Goal: Task Accomplishment & Management: Manage account settings

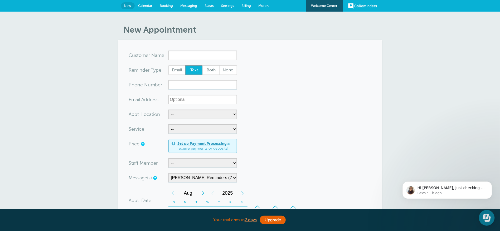
drag, startPoint x: 674, startPoint y: 2, endPoint x: 75, endPoint y: 86, distance: 605.7
click at [75, 86] on div "New Appointment You are creating a new customer. To use an existing customer se…" at bounding box center [250, 202] width 500 height 380
click at [197, 56] on input "x-no-autofill" at bounding box center [202, 55] width 69 height 9
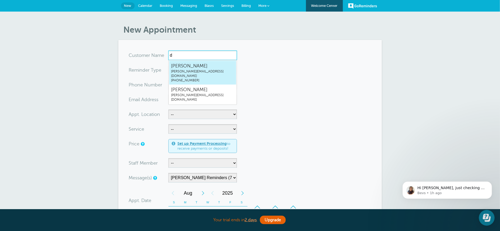
click at [190, 69] on span "Deanna Dreher" at bounding box center [202, 66] width 63 height 7
type input "DeannaDreherdeanna@grifco.com5094992161"
type input "[PERSON_NAME]"
type input "(509) 499-2161"
type input "deanna@grifco.com"
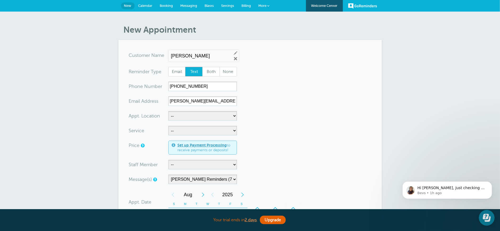
click at [214, 52] on div "Deanna Dreher Edit Remove" at bounding box center [203, 56] width 71 height 12
click at [234, 56] on div "Deanna Dreher Edit Remove" at bounding box center [203, 56] width 71 height 12
click at [233, 58] on link "Remove" at bounding box center [235, 58] width 5 height 5
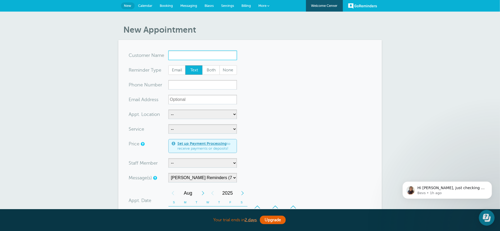
click at [196, 51] on input "x-no-autofill" at bounding box center [202, 55] width 69 height 9
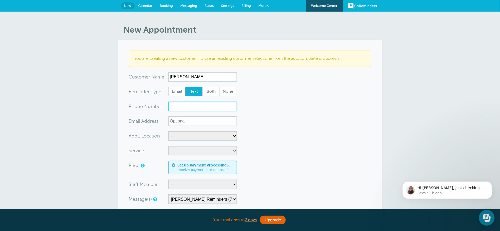
click at [197, 106] on input "xxx-no-autofill" at bounding box center [202, 106] width 69 height 9
click at [197, 123] on input "xx-no-autofill" at bounding box center [202, 120] width 69 height 9
click at [198, 74] on input "Nancy drew" at bounding box center [202, 76] width 69 height 9
drag, startPoint x: 188, startPoint y: 77, endPoint x: 149, endPoint y: 74, distance: 39.1
click at [149, 74] on div "x-no-autofill Cus tomer N ame Nancy drew No search results. Edit Remove" at bounding box center [183, 76] width 108 height 9
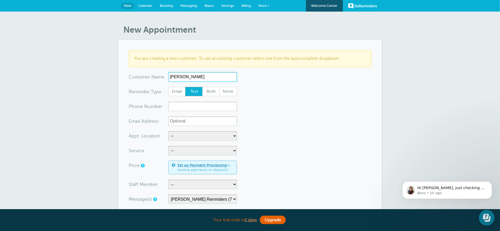
click at [206, 75] on input "Nancy drew" at bounding box center [202, 76] width 69 height 9
drag, startPoint x: 185, startPoint y: 77, endPoint x: 189, endPoint y: 75, distance: 4.3
click at [185, 77] on input "Nancy drew" at bounding box center [202, 76] width 69 height 9
type input "Nancy Drew"
click at [184, 105] on input "xxx-no-autofill" at bounding box center [202, 106] width 69 height 9
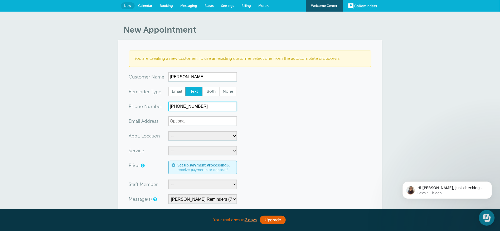
type input "509-555-5555"
click at [193, 117] on input "xx-no-autofill" at bounding box center [202, 120] width 69 height 9
type input "nancy@grifcoc.om"
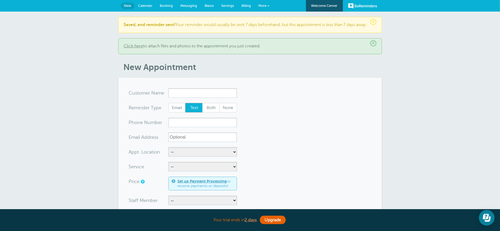
click at [194, 94] on input "x-no-autofill" at bounding box center [202, 92] width 69 height 9
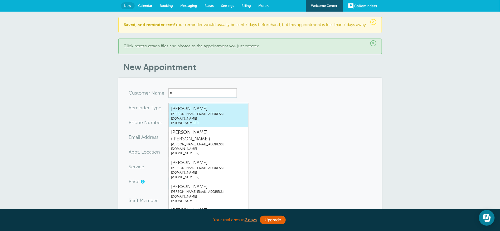
type input "n"
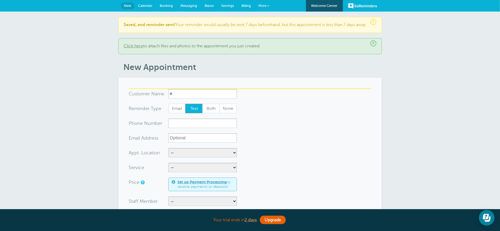
click at [114, 116] on div "× Saved, and reminder sent! Your reminder would usually be sent 7 days beforeha…" at bounding box center [250, 221] width 500 height 418
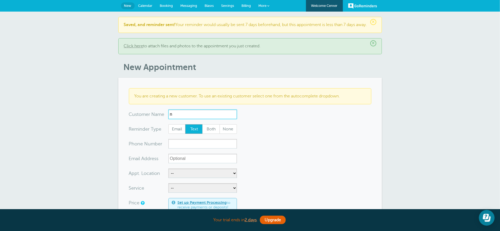
click at [179, 116] on input "n" at bounding box center [202, 114] width 69 height 9
click at [75, 126] on div "× Saved, and reminder sent! Your reminder would usually be sent 7 days beforeha…" at bounding box center [250, 231] width 500 height 439
click at [374, 46] on span "×" at bounding box center [373, 43] width 6 height 6
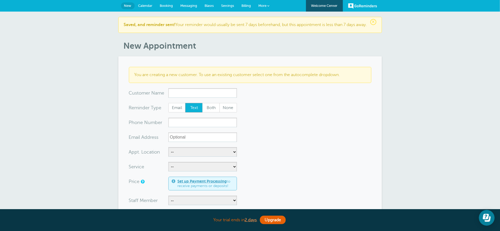
click at [374, 21] on span "×" at bounding box center [373, 22] width 6 height 6
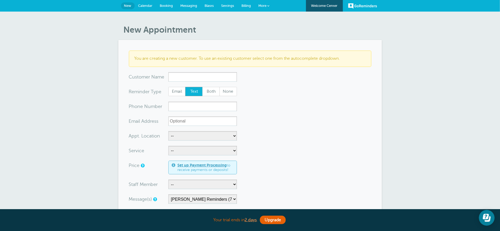
click at [91, 86] on div "New Appointment You are creating a new customer. To use an existing customer se…" at bounding box center [250, 212] width 500 height 401
click at [187, 76] on input "x-no-autofill" at bounding box center [202, 76] width 69 height 9
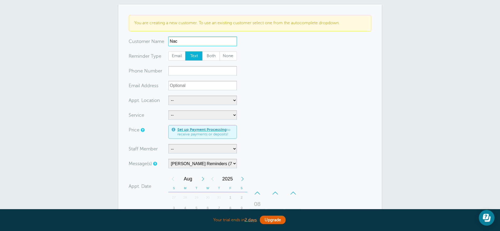
scroll to position [40, 0]
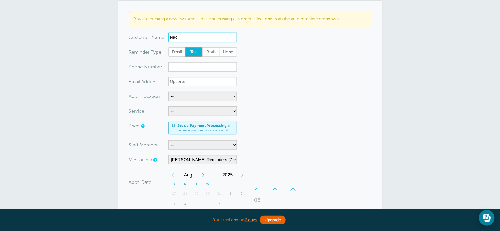
type input "Nac"
click at [178, 147] on select "-- Deanna Dreher Kelly Klossner Libby Reiner Logan Dreher Megan Manning" at bounding box center [202, 144] width 69 height 9
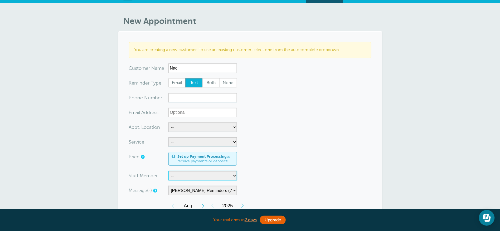
scroll to position [0, 0]
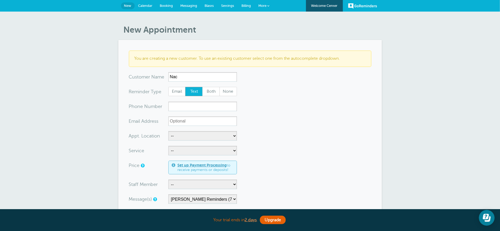
click at [268, 23] on div "New Appointment You are creating a new customer. To use an existing customer se…" at bounding box center [250, 212] width 500 height 401
click at [227, 5] on span "Settings" at bounding box center [227, 6] width 13 height 4
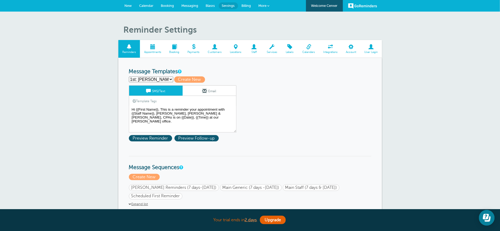
click at [257, 48] on span at bounding box center [253, 46] width 17 height 5
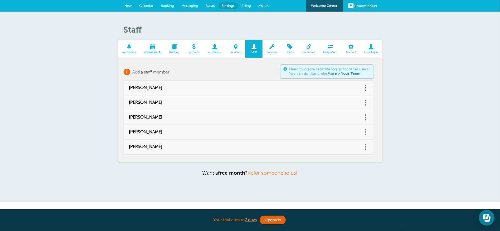
click at [142, 71] on span "Add a staff member!" at bounding box center [152, 72] width 38 height 5
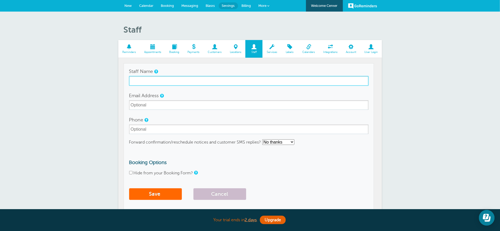
click at [141, 80] on input "Staff Name" at bounding box center [248, 80] width 239 height 9
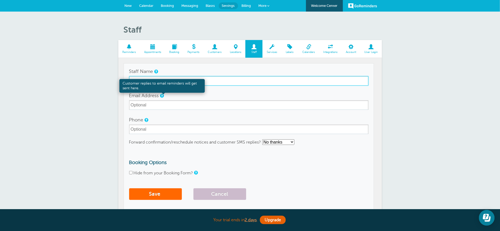
type input "Bruce Felt"
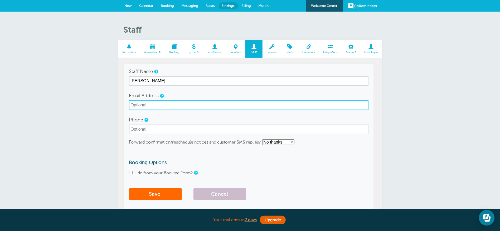
click at [161, 102] on input "Email Address" at bounding box center [248, 104] width 239 height 9
type input "bruce@grifco.com"
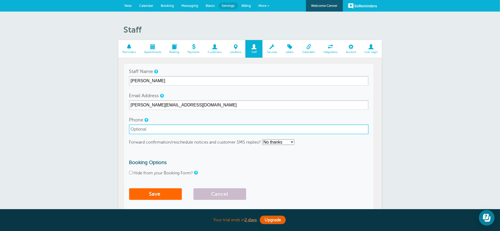
click at [158, 131] on input "Phone" at bounding box center [248, 129] width 239 height 9
type input "509-326-4054"
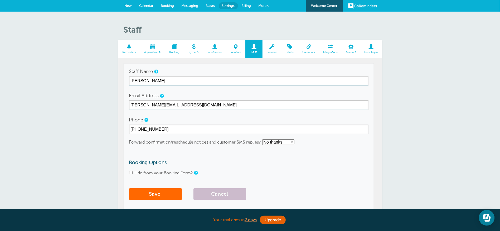
click at [132, 173] on input "Hide from your Booking Form?" at bounding box center [130, 172] width 3 height 3
checkbox input "true"
click at [158, 192] on button "Save" at bounding box center [155, 194] width 53 height 12
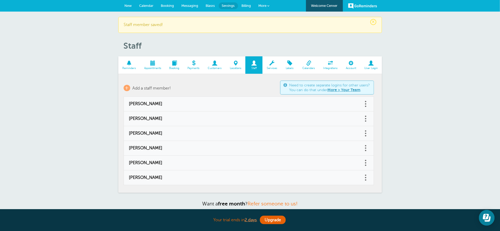
click at [128, 6] on span "New" at bounding box center [128, 6] width 7 height 4
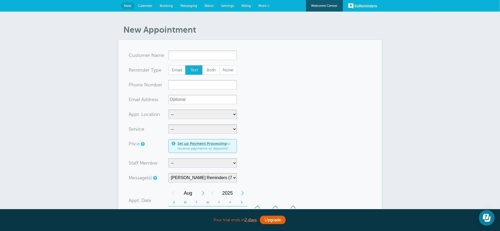
click at [182, 53] on input "x-no-autofill" at bounding box center [202, 55] width 69 height 9
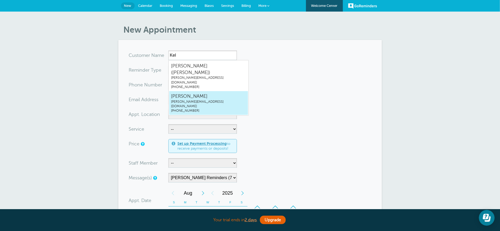
click at [181, 93] on span "[PERSON_NAME]" at bounding box center [208, 96] width 75 height 7
type input "KellyKlossnerkelly@grifco.com5096383040"
type input "[PERSON_NAME]"
type input "(509) 638-3040"
type input "kelly@grifco.com"
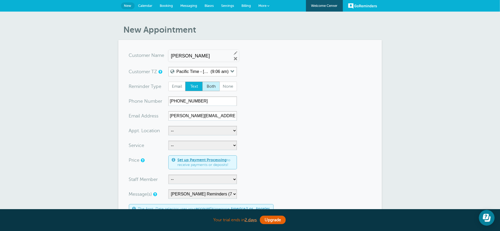
click at [211, 84] on span "Both" at bounding box center [211, 86] width 17 height 9
click at [202, 82] on input "Both" at bounding box center [202, 81] width 0 height 0
radio input "true"
click at [192, 134] on select "-- Cheney Office Griffiths, Dreher & Evans, PS, CPAs Video Call Your Home" at bounding box center [202, 130] width 69 height 9
select select "24510"
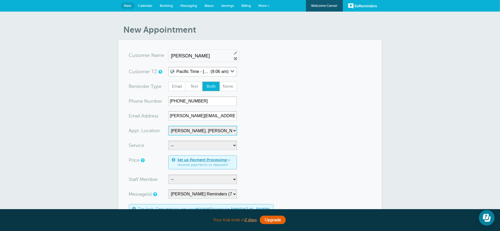
click at [168, 126] on select "-- Cheney Office Griffiths, Dreher & Evans, PS, CPAs Video Call Your Home" at bounding box center [202, 130] width 69 height 9
click at [188, 142] on select "-- Business Valuation Planning Financial Planning General Meeting Investment Ad…" at bounding box center [202, 145] width 69 height 9
select select "27987"
click at [168, 141] on select "-- Business Valuation Planning Financial Planning General Meeting Investment Ad…" at bounding box center [202, 145] width 69 height 9
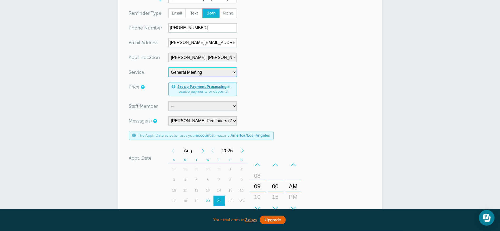
scroll to position [79, 0]
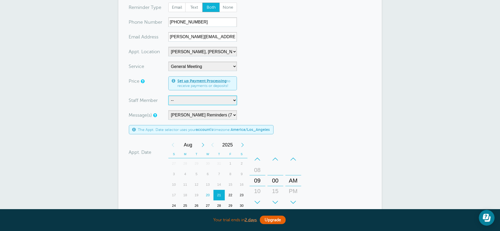
click at [191, 101] on select "-- Bruce Felt Deanna Dreher Kelly Klossner Libby Reiner Logan Dreher Megan Mann…" at bounding box center [202, 100] width 69 height 9
select select "21430"
click at [168, 96] on select "-- Bruce Felt Deanna Dreher Kelly Klossner Libby Reiner Logan Dreher Megan Mann…" at bounding box center [202, 100] width 69 height 9
click at [193, 116] on select "Cheney Reminders (7 days-Tomorrow) Main Generic (7 days -Tomorrow) Main Staff (…" at bounding box center [202, 114] width 69 height 9
select select "158209"
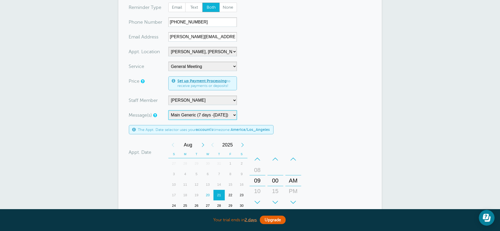
click at [168, 110] on select "Cheney Reminders (7 days-Tomorrow) Main Generic (7 days -Tomorrow) Main Staff (…" at bounding box center [202, 114] width 69 height 9
click at [209, 117] on select "Cheney Reminders (7 days-Tomorrow) Main Generic (7 days -Tomorrow) Main Staff (…" at bounding box center [202, 114] width 69 height 9
click at [193, 66] on select "-- Business Valuation Planning Financial Planning General Meeting Investment Ad…" at bounding box center [202, 66] width 69 height 9
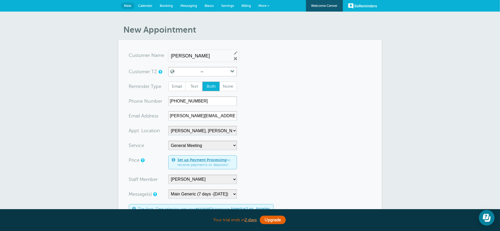
drag, startPoint x: 227, startPoint y: 4, endPoint x: 310, endPoint y: 50, distance: 95.4
click at [227, 4] on link "Settings" at bounding box center [228, 6] width 20 height 12
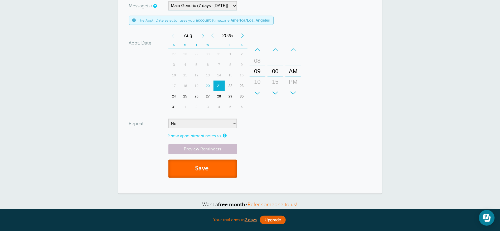
scroll to position [132, 0]
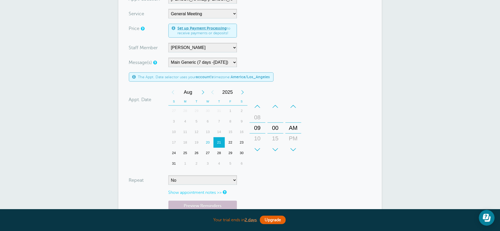
click at [220, 149] on div "28" at bounding box center [218, 153] width 11 height 11
click at [258, 148] on div "+" at bounding box center [258, 149] width 16 height 11
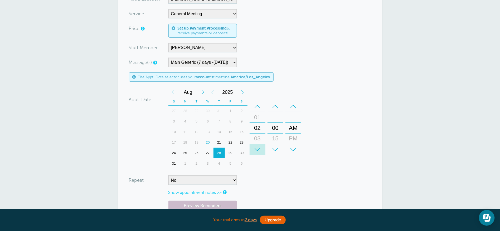
click at [258, 148] on div "+" at bounding box center [258, 149] width 16 height 11
click at [259, 127] on div "04" at bounding box center [257, 128] width 13 height 11
click at [295, 129] on div "AM" at bounding box center [293, 128] width 13 height 11
click at [293, 137] on div "PM" at bounding box center [293, 138] width 13 height 11
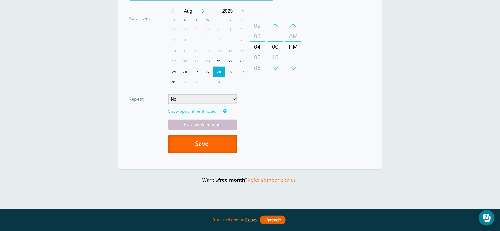
scroll to position [250, 0]
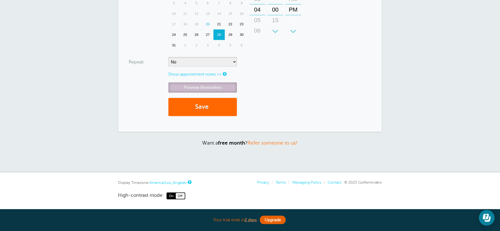
click at [196, 87] on link "Preview Reminders" at bounding box center [202, 87] width 69 height 10
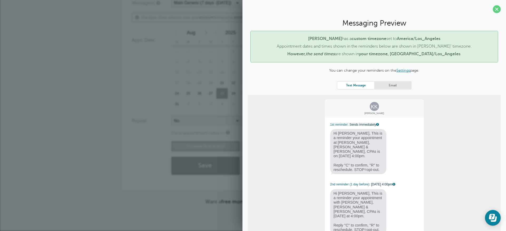
scroll to position [20, 0]
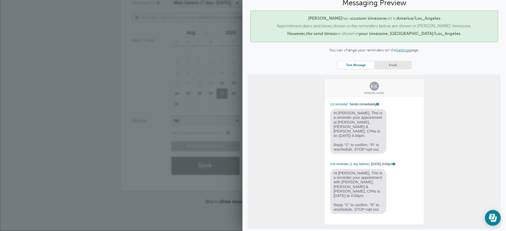
click at [391, 64] on link "Email" at bounding box center [392, 64] width 37 height 7
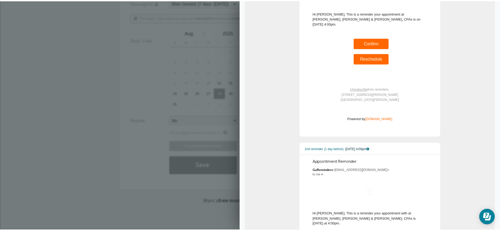
scroll to position [60, 0]
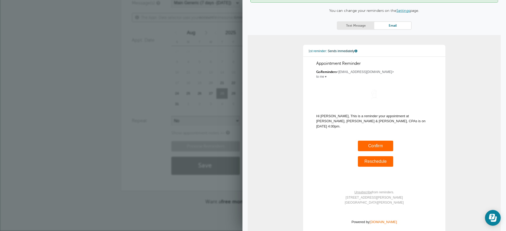
click at [104, 59] on div "New Appointment You are creating a new customer. To use an existing customer se…" at bounding box center [253, 25] width 506 height 411
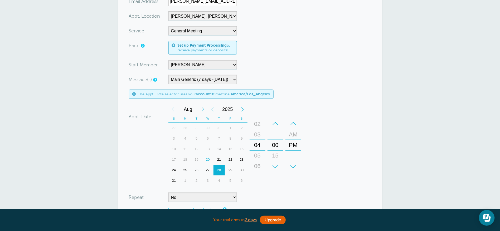
scroll to position [132, 0]
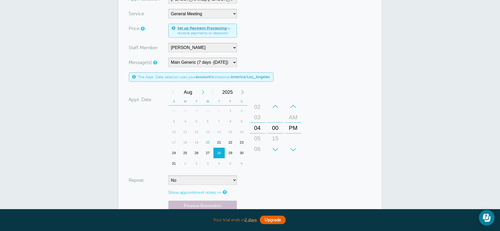
click at [231, 142] on div "22" at bounding box center [230, 142] width 11 height 11
click at [257, 128] on div "04" at bounding box center [257, 128] width 13 height 11
click at [257, 148] on div "+" at bounding box center [258, 149] width 16 height 11
click at [258, 105] on div "–" at bounding box center [258, 106] width 16 height 11
click at [257, 128] on div "04" at bounding box center [257, 128] width 13 height 11
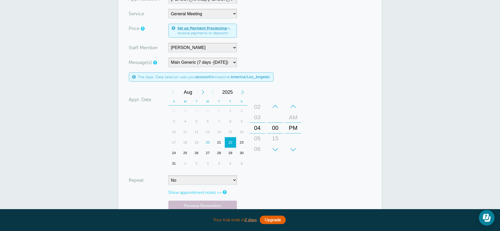
click at [257, 141] on div "05" at bounding box center [257, 138] width 13 height 11
click at [257, 140] on div "06" at bounding box center [257, 138] width 13 height 11
click at [257, 139] on div "07" at bounding box center [257, 138] width 13 height 11
click at [257, 139] on div "08" at bounding box center [257, 138] width 13 height 11
click at [257, 139] on div "09" at bounding box center [257, 138] width 13 height 11
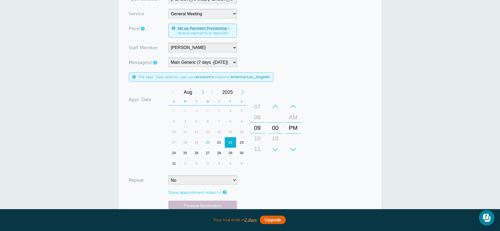
click at [257, 139] on div "10" at bounding box center [257, 138] width 13 height 11
click at [295, 128] on div "PM" at bounding box center [293, 128] width 13 height 11
click at [293, 116] on div "AM" at bounding box center [293, 117] width 13 height 11
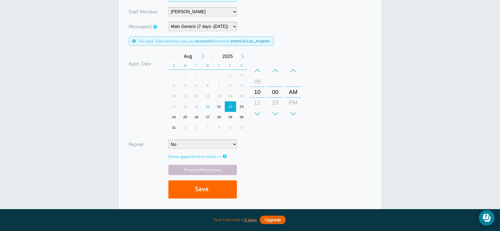
scroll to position [171, 0]
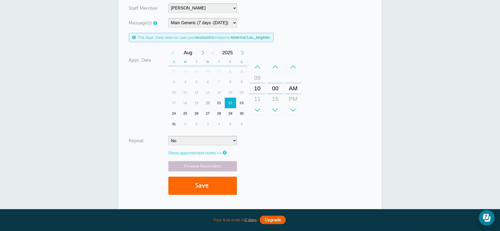
click at [218, 103] on div "21" at bounding box center [218, 103] width 11 height 11
click at [205, 186] on button "Save" at bounding box center [202, 186] width 69 height 18
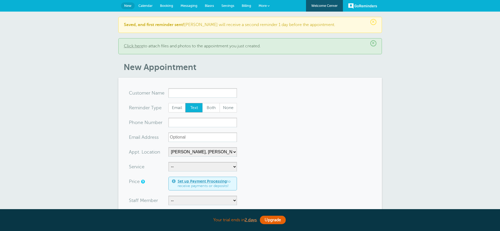
select select "24510"
select select "158209"
click at [186, 4] on span "Messaging" at bounding box center [188, 6] width 17 height 4
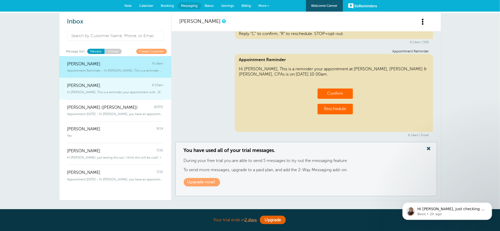
click at [78, 87] on span "[PERSON_NAME]" at bounding box center [83, 85] width 33 height 5
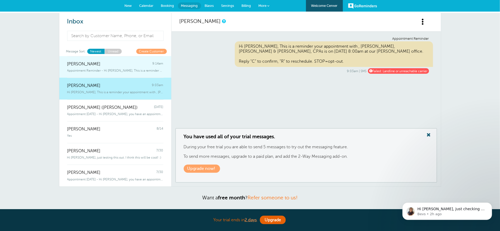
click at [80, 62] on span "[PERSON_NAME]" at bounding box center [83, 64] width 33 height 5
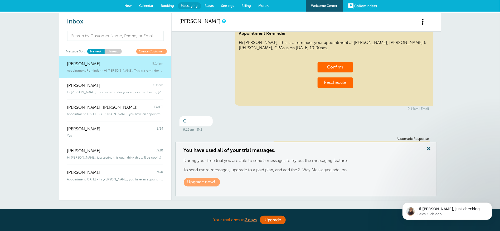
scroll to position [150, 0]
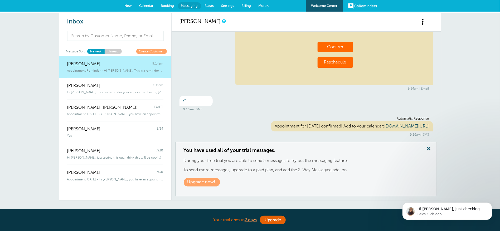
click at [130, 5] on span "New" at bounding box center [128, 6] width 7 height 4
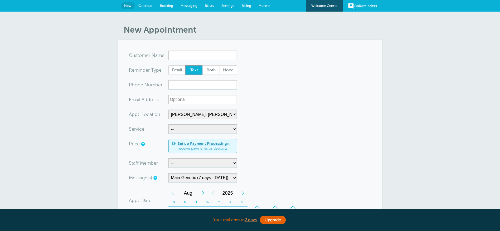
select select "24510"
select select "158209"
click at [195, 53] on input "x-no-autofill" at bounding box center [202, 55] width 69 height 9
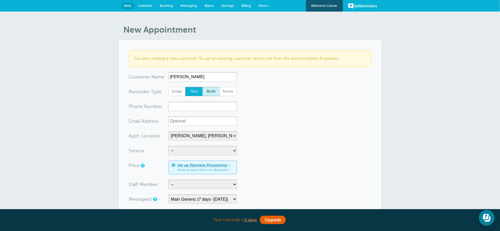
type input "[PERSON_NAME]"
click at [215, 91] on span "Both" at bounding box center [211, 91] width 17 height 9
click at [202, 87] on input "Both" at bounding box center [202, 87] width 0 height 0
radio input "true"
click at [194, 107] on input "xxx-no-autofill" at bounding box center [202, 106] width 69 height 9
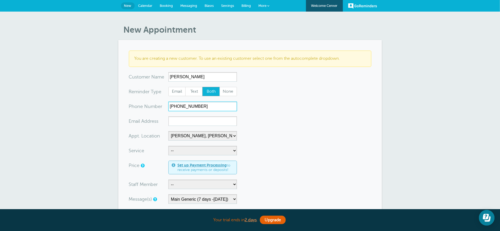
click at [188, 104] on input "208-691-4506" at bounding box center [202, 106] width 69 height 9
click at [179, 106] on input "208-6914506" at bounding box center [202, 106] width 69 height 9
type input "2086914506"
click at [184, 122] on input "xx-no-autofill" at bounding box center [202, 120] width 69 height 9
type input "libby@grifco.com"
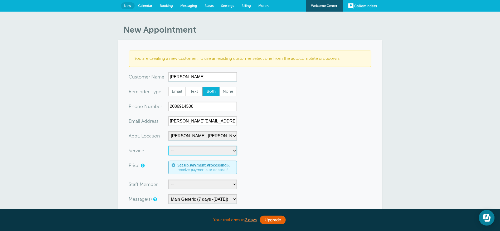
click at [191, 150] on select "-- Business Valuation Planning Financial Planning General Meeting Investment Ad…" at bounding box center [202, 150] width 69 height 9
select select "27837"
click at [168, 146] on select "-- Business Valuation Planning Financial Planning General Meeting Investment Ad…" at bounding box center [202, 150] width 69 height 9
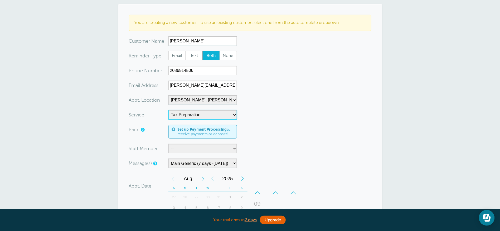
scroll to position [40, 0]
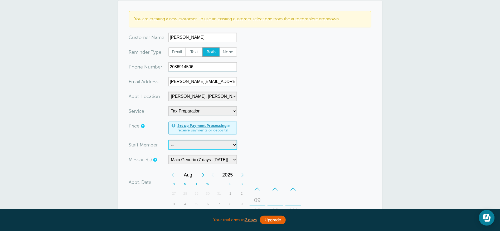
click at [185, 143] on select "-- Bruce Felt Deanna Dreher Kelly Klossner Libby Reiner Logan Dreher Megan Mann…" at bounding box center [202, 144] width 69 height 9
select select "21420"
click at [168, 140] on select "-- Bruce Felt Deanna Dreher Kelly Klossner Libby Reiner Logan Dreher Megan Mann…" at bounding box center [202, 144] width 69 height 9
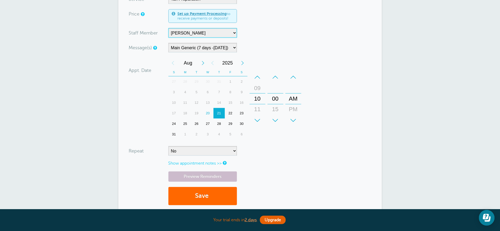
scroll to position [198, 0]
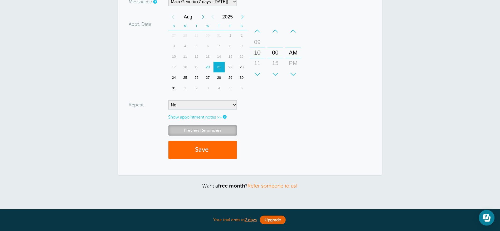
click at [203, 129] on link "Preview Reminders" at bounding box center [202, 130] width 69 height 10
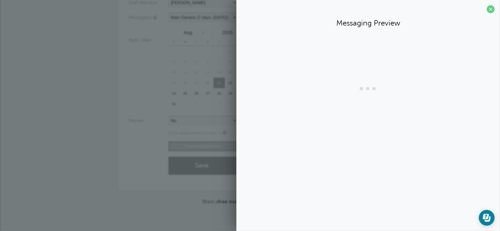
scroll to position [182, 0]
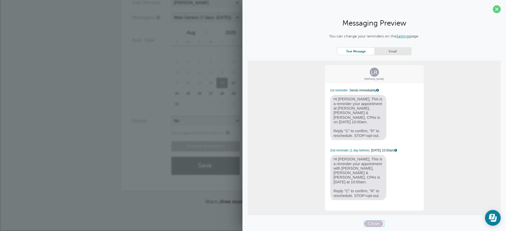
click at [374, 221] on span "Close" at bounding box center [373, 224] width 19 height 6
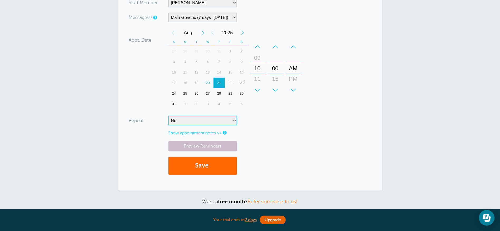
click at [235, 120] on select "No Daily Weekly Every 2 weeks Every 3 weeks Every 4 weeks Monthly Every 5 weeks…" at bounding box center [202, 120] width 69 height 9
click at [136, 139] on form "You are creating a new customer. To use an existing customer select one from th…" at bounding box center [250, 24] width 242 height 311
click at [187, 16] on select "Cheney Reminders (7 days-Tomorrow) Main Generic (7 days -Tomorrow) Main Staff (…" at bounding box center [202, 17] width 69 height 9
click at [168, 13] on select "Cheney Reminders (7 days-Tomorrow) Main Generic (7 days -Tomorrow) Main Staff (…" at bounding box center [202, 17] width 69 height 9
click at [204, 145] on link "Preview Reminders" at bounding box center [202, 146] width 69 height 10
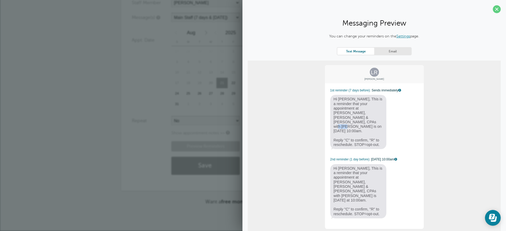
drag, startPoint x: 359, startPoint y: 113, endPoint x: 369, endPoint y: 114, distance: 9.3
click at [369, 114] on span "Hi Libby, This is a reminder that your appointment at Griffiths, Dreher & Evans…" at bounding box center [358, 122] width 56 height 54
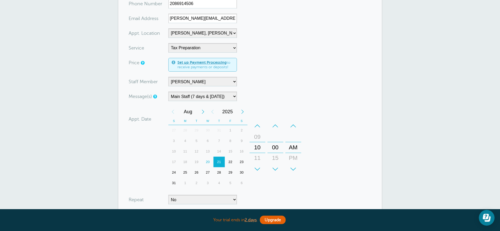
scroll to position [63, 0]
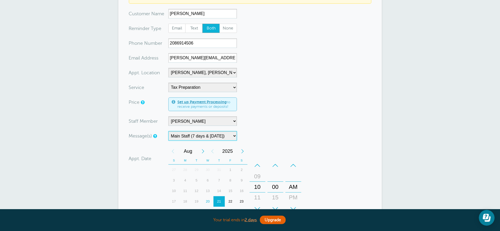
click at [205, 136] on select "Cheney Reminders (7 days-Tomorrow) Main Generic (7 days -Tomorrow) Main Staff (…" at bounding box center [202, 135] width 69 height 9
click at [168, 131] on select "Cheney Reminders (7 days-Tomorrow) Main Generic (7 days -Tomorrow) Main Staff (…" at bounding box center [202, 135] width 69 height 9
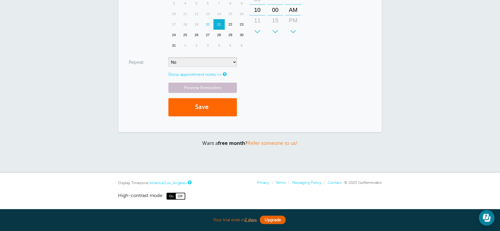
scroll to position [241, 0]
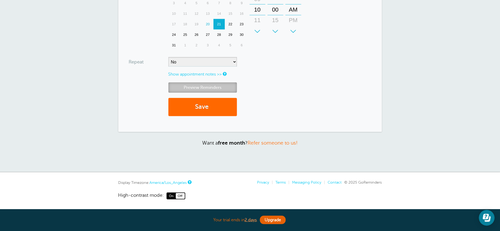
click at [204, 86] on link "Preview Reminders" at bounding box center [202, 87] width 69 height 10
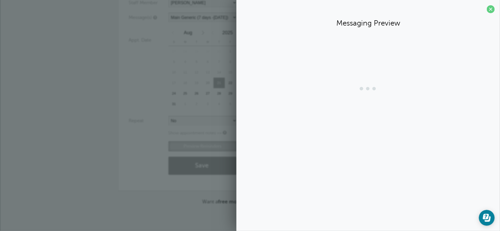
scroll to position [182, 0]
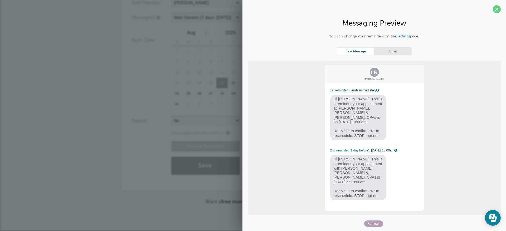
click at [374, 221] on span "Close" at bounding box center [373, 224] width 19 height 6
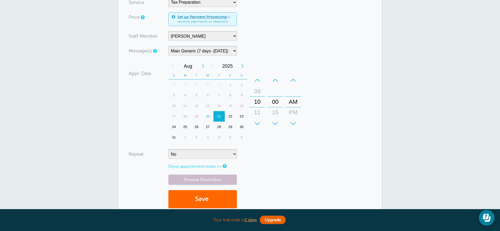
scroll to position [142, 0]
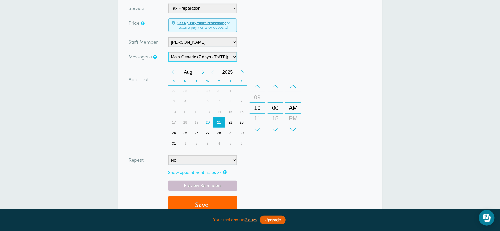
click at [191, 58] on select "Cheney Reminders (7 days-Tomorrow) Main Generic (7 days -Tomorrow) Main Staff (…" at bounding box center [202, 56] width 69 height 9
select select "159509"
click at [168, 52] on select "Cheney Reminders (7 days-Tomorrow) Main Generic (7 days -Tomorrow) Main Staff (…" at bounding box center [202, 56] width 69 height 9
click at [221, 184] on link "Preview Reminders" at bounding box center [202, 186] width 69 height 10
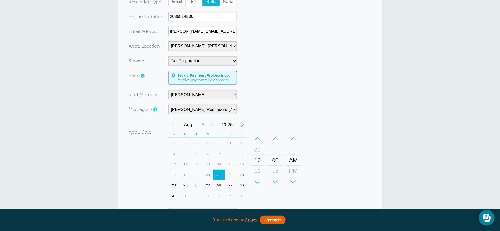
scroll to position [63, 0]
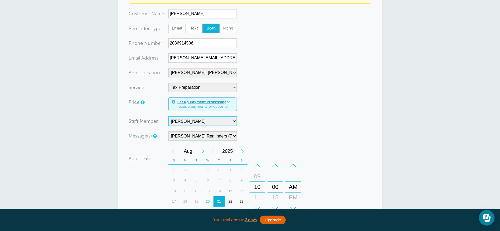
click at [206, 121] on select "-- Bruce Felt Deanna Dreher Kelly Klossner Libby Reiner Logan Dreher Megan Mann…" at bounding box center [202, 120] width 69 height 9
click at [168, 116] on select "-- Bruce Felt Deanna Dreher Kelly Klossner Libby Reiner Logan Dreher Megan Mann…" at bounding box center [202, 120] width 69 height 9
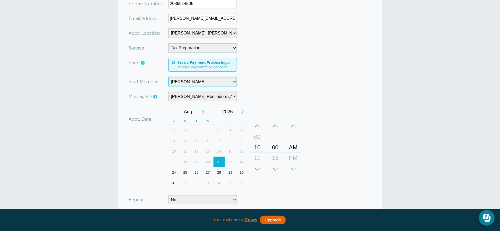
scroll to position [182, 0]
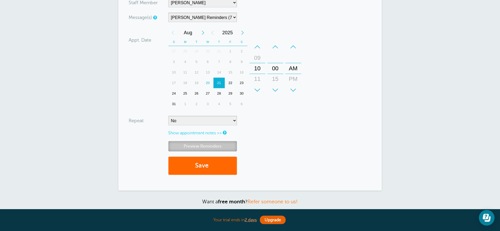
click at [206, 146] on link "Preview Reminders" at bounding box center [202, 146] width 69 height 10
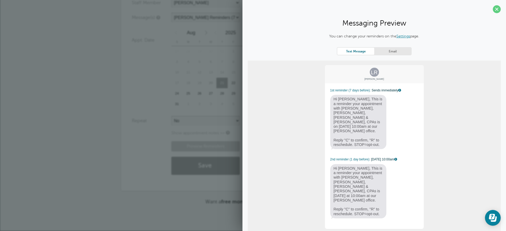
click at [376, 220] on div "You can change your reminders on the Settings page. Text Message Email LR Libby…" at bounding box center [374, 139] width 253 height 212
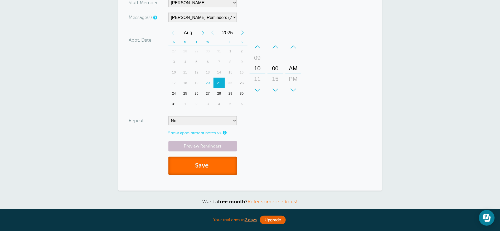
click at [208, 164] on button "Save" at bounding box center [202, 166] width 69 height 18
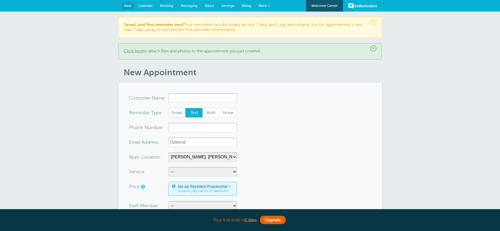
select select "24510"
click at [188, 4] on span "Messaging" at bounding box center [188, 6] width 17 height 4
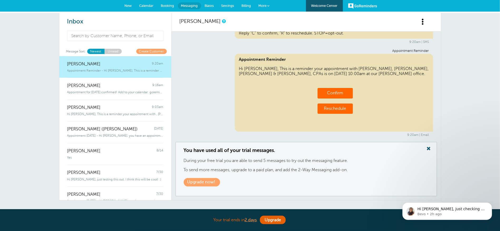
click at [429, 149] on span at bounding box center [428, 148] width 11 height 7
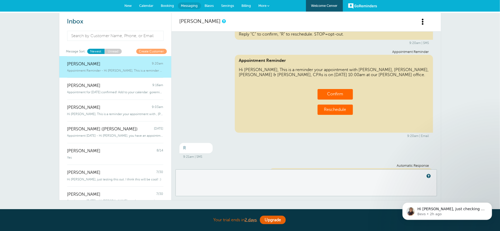
scroll to position [47, 0]
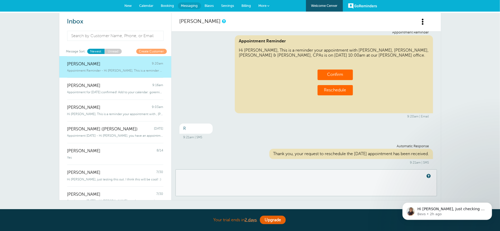
click at [191, 174] on div "You have used all of your trial messages. During your free trial you are able t…" at bounding box center [305, 182] width 261 height 27
click at [253, 179] on div "You have used all of your trial messages. During your free trial you are able t…" at bounding box center [305, 182] width 261 height 27
click at [203, 177] on div "You have used all of your trial messages. During your free trial you are able t…" at bounding box center [305, 182] width 261 height 27
click at [202, 179] on div "You have used all of your trial messages. During your free trial you are able t…" at bounding box center [305, 182] width 261 height 27
click at [225, 179] on div "You have used all of your trial messages. During your free trial you are able t…" at bounding box center [305, 182] width 261 height 27
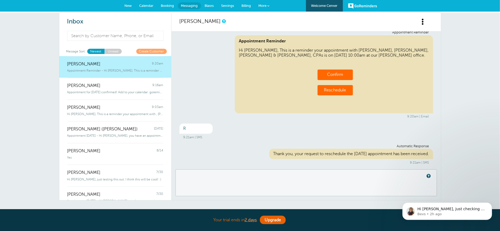
click at [427, 175] on span at bounding box center [428, 176] width 11 height 7
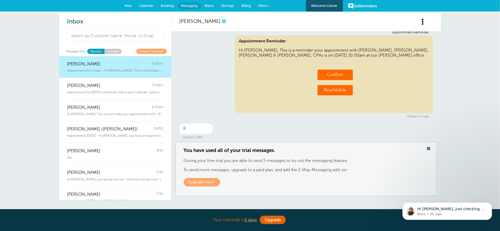
click at [430, 148] on span at bounding box center [428, 148] width 11 height 7
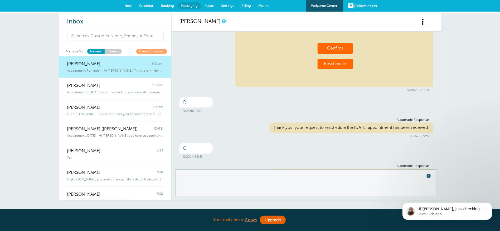
scroll to position [97, 0]
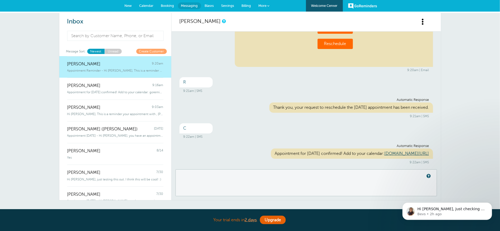
click at [226, 5] on span "Settings" at bounding box center [227, 6] width 13 height 4
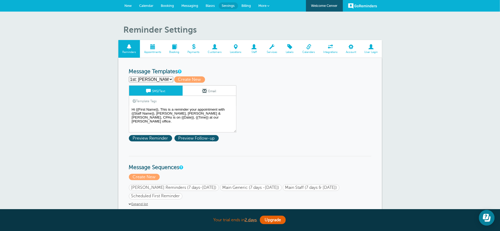
click at [254, 46] on span at bounding box center [253, 46] width 17 height 5
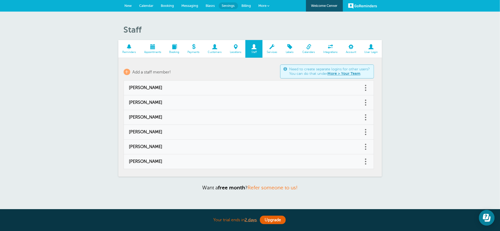
click at [145, 116] on span "[PERSON_NAME]" at bounding box center [243, 117] width 229 height 5
type input "[PERSON_NAME]"
type input "[PERSON_NAME][EMAIL_ADDRESS][DOMAIN_NAME]"
type input "[PHONE_NUMBER]"
select select "3"
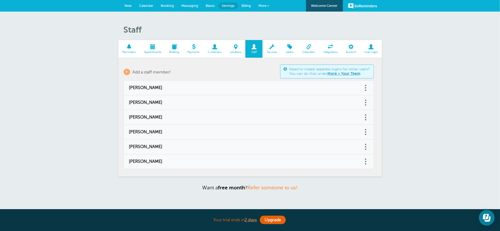
checkbox input "false"
select select "3"
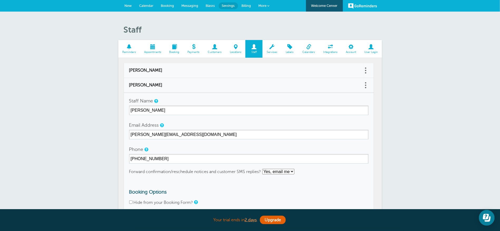
scroll to position [40, 0]
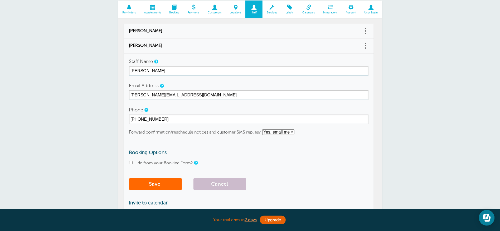
click at [129, 7] on span at bounding box center [129, 7] width 22 height 5
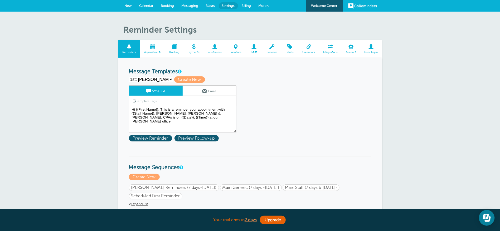
click at [129, 6] on span "New" at bounding box center [128, 6] width 7 height 4
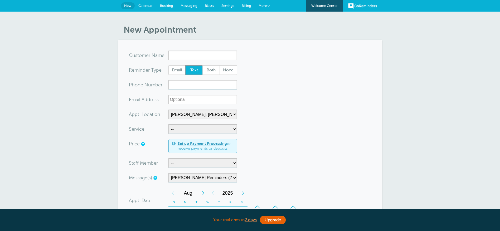
select select "24510"
drag, startPoint x: 84, startPoint y: 41, endPoint x: 46, endPoint y: 108, distance: 76.9
click at [46, 108] on div "New Appointment You are creating a new customer. To use an existing customer se…" at bounding box center [250, 202] width 500 height 380
click at [206, 161] on select "-- Bruce Felt Deanna Dreher Kelly Klossner Libby Reiner Logan Dreher Megan Mann…" at bounding box center [202, 162] width 69 height 9
click at [225, 3] on link "Settings" at bounding box center [228, 6] width 20 height 12
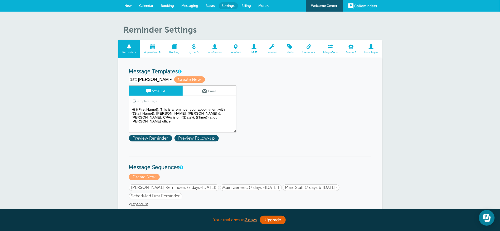
click at [254, 47] on span at bounding box center [253, 46] width 17 height 5
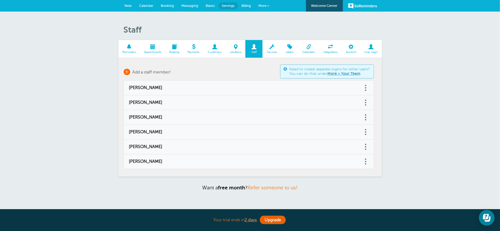
click at [142, 71] on span "Add a staff member!" at bounding box center [152, 72] width 38 height 5
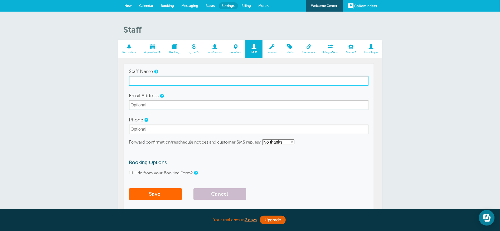
click at [141, 79] on input "Staff Name" at bounding box center [248, 80] width 239 height 9
type input "Client Services"
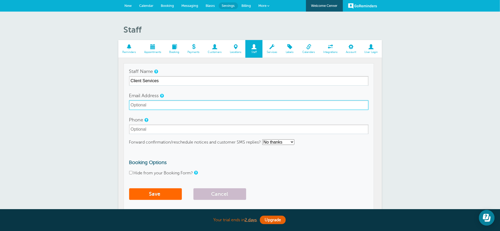
click at [151, 103] on input "Email Address" at bounding box center [248, 104] width 239 height 9
type input "[EMAIL_ADDRESS][DOMAIN_NAME]"
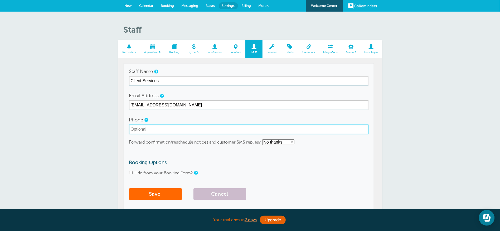
click at [166, 128] on input "Phone" at bounding box center [248, 129] width 239 height 9
type input "5093264054"
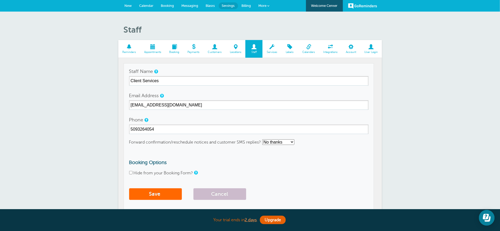
click at [131, 173] on input "Hide from your Booking Form?" at bounding box center [130, 172] width 3 height 3
checkbox input "true"
click at [157, 194] on button "Save" at bounding box center [155, 194] width 53 height 12
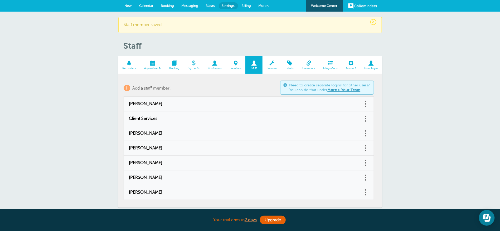
click at [126, 3] on link "New" at bounding box center [128, 6] width 15 height 12
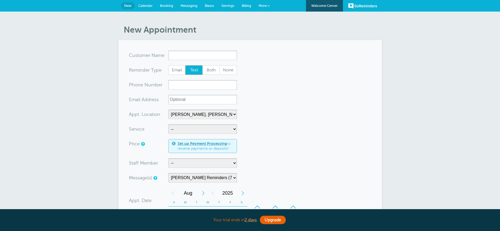
select select "24510"
click at [182, 164] on select "-- Bruce Felt Client Services Deanna Dreher Kelly Klossner Libby Reiner Logan D…" at bounding box center [202, 162] width 69 height 9
select select "21431"
click at [168, 158] on select "-- Bruce Felt Client Services Deanna Dreher Kelly Klossner Libby Reiner Logan D…" at bounding box center [202, 162] width 69 height 9
click at [201, 176] on select "Cheney Reminders (7 days-Tomorrow) Main Generic (7 days -Tomorrow) Main Staff (…" at bounding box center [202, 177] width 69 height 9
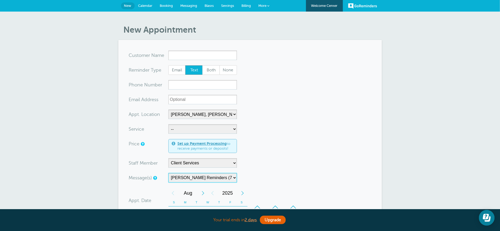
select select "158209"
click at [168, 173] on select "Cheney Reminders (7 days-Tomorrow) Main Generic (7 days -Tomorrow) Main Staff (…" at bounding box center [202, 177] width 69 height 9
click at [208, 55] on input "x-no-autofill" at bounding box center [202, 55] width 69 height 9
click at [210, 69] on span "Both" at bounding box center [211, 70] width 17 height 9
click at [202, 65] on input "Both" at bounding box center [202, 65] width 0 height 0
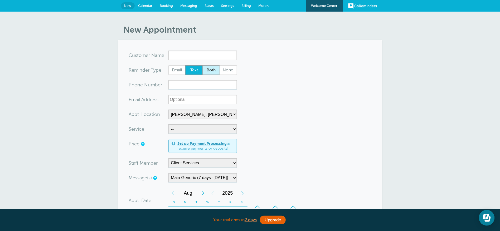
radio input "true"
click at [176, 55] on input "x-no-autofill" at bounding box center [202, 55] width 69 height 9
click at [75, 77] on div "New Appointment You are creating a new customer. To use an existing customer se…" at bounding box center [250, 202] width 500 height 380
click at [226, 4] on span "Settings" at bounding box center [227, 6] width 13 height 4
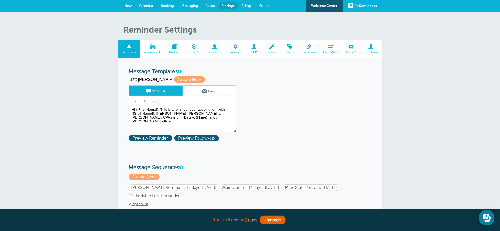
click at [370, 48] on span at bounding box center [371, 46] width 22 height 5
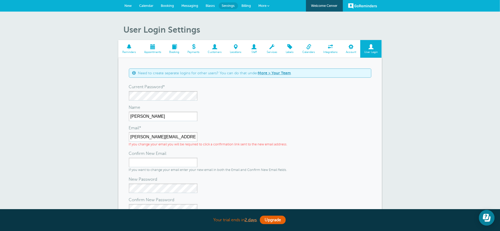
click at [52, 87] on div "User Login Settings Reminders Appointments Booking Payments Customers Locations…" at bounding box center [250, 153] width 500 height 282
click at [313, 116] on div "Name Bruce Felt" at bounding box center [250, 113] width 242 height 15
click at [130, 47] on span at bounding box center [129, 46] width 22 height 5
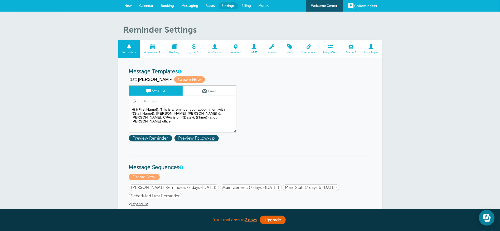
click at [126, 5] on span "New" at bounding box center [128, 6] width 7 height 4
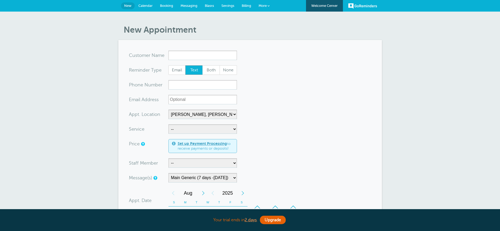
select select "24510"
select select "158209"
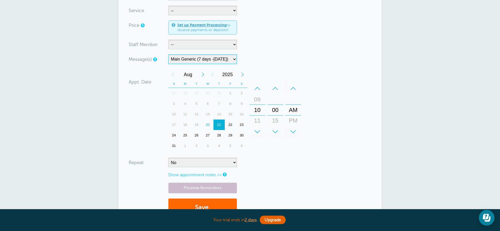
click at [196, 60] on select "Cheney Reminders (7 days-Tomorrow) Main Generic (7 days -Tomorrow) Main Staff (…" at bounding box center [202, 59] width 69 height 9
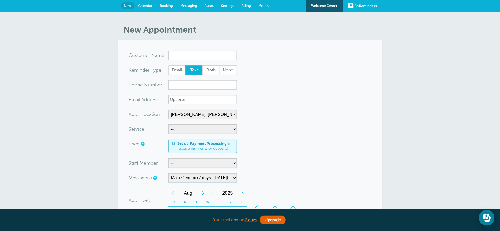
click at [95, 60] on div "New Appointment You are creating a new customer. To use an existing customer se…" at bounding box center [250, 202] width 500 height 380
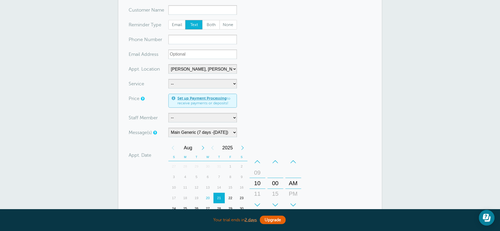
scroll to position [79, 0]
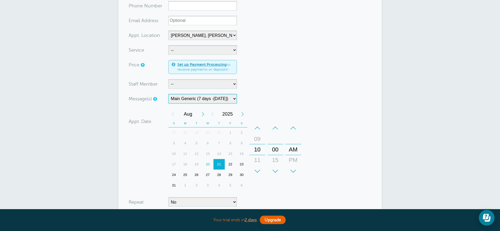
click at [177, 99] on select "Cheney Reminders (7 days-Tomorrow) Main Generic (7 days -Tomorrow) Main Staff (…" at bounding box center [202, 98] width 69 height 9
drag, startPoint x: 115, startPoint y: 114, endPoint x: 101, endPoint y: 98, distance: 21.3
click at [115, 113] on div "New Appointment You are creating a new customer. To use an existing customer se…" at bounding box center [250, 123] width 500 height 380
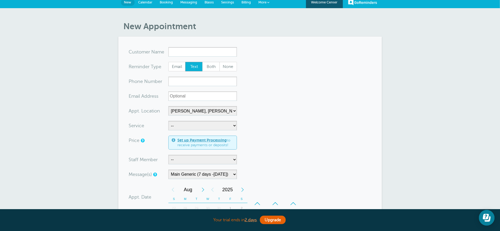
scroll to position [0, 0]
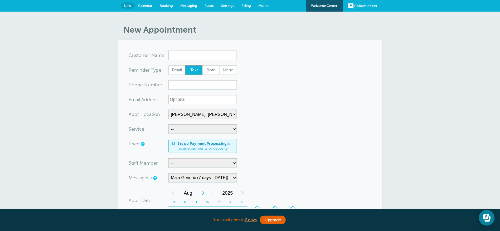
click at [226, 4] on span "Settings" at bounding box center [227, 6] width 13 height 4
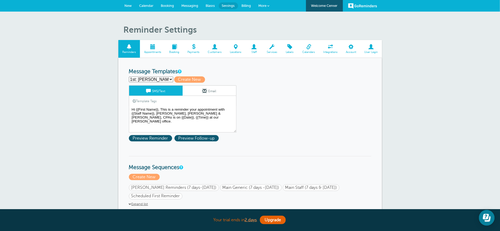
click at [193, 6] on span "Messaging" at bounding box center [190, 6] width 17 height 4
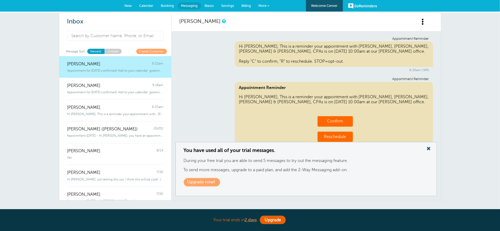
scroll to position [125, 0]
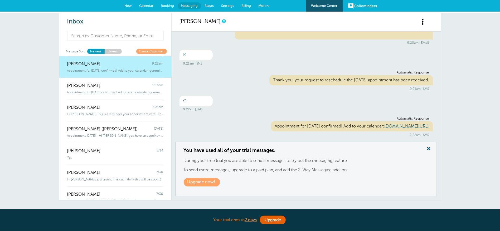
click at [79, 65] on span "[PERSON_NAME]" at bounding box center [83, 64] width 33 height 5
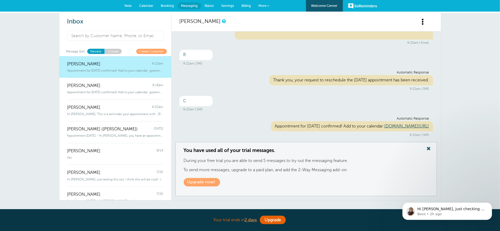
scroll to position [0, 0]
click at [430, 146] on span at bounding box center [428, 148] width 11 height 7
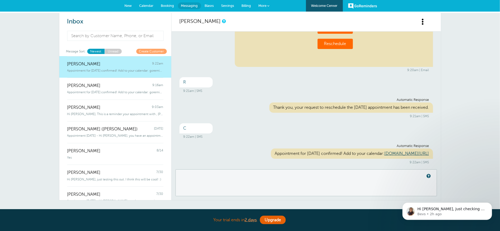
click at [221, 172] on div "You have used all of your trial messages. During your free trial you are able t…" at bounding box center [305, 182] width 261 height 27
click at [129, 4] on span "New" at bounding box center [128, 6] width 7 height 4
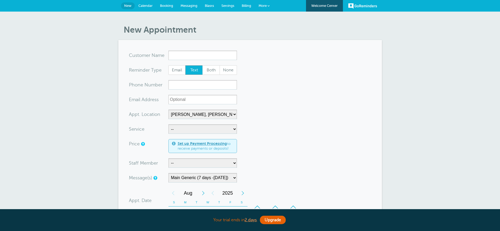
select select "24510"
select select "158209"
click at [183, 117] on select "-- [PERSON_NAME] Office [PERSON_NAME], [PERSON_NAME] & [PERSON_NAME], CPAs Vide…" at bounding box center [202, 114] width 69 height 9
select select "24822"
click at [168, 110] on select "-- [PERSON_NAME] Office [PERSON_NAME], [PERSON_NAME] & [PERSON_NAME], CPAs Vide…" at bounding box center [202, 114] width 69 height 9
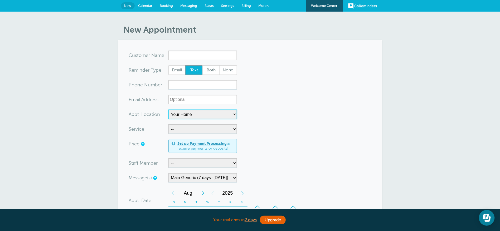
click at [187, 111] on select "-- [PERSON_NAME] Office [PERSON_NAME], [PERSON_NAME] & [PERSON_NAME], CPAs Vide…" at bounding box center [202, 114] width 69 height 9
select select
click at [168, 110] on select "-- [PERSON_NAME] Office [PERSON_NAME], [PERSON_NAME] & [PERSON_NAME], CPAs Vide…" at bounding box center [202, 114] width 69 height 9
click at [228, 5] on span "Settings" at bounding box center [227, 6] width 13 height 4
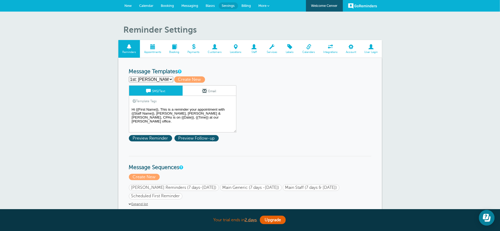
click at [199, 120] on textarea "Hi {{First Name}}, This is a reminder your appointment with {{Staff Name}}, [PE…" at bounding box center [183, 119] width 108 height 26
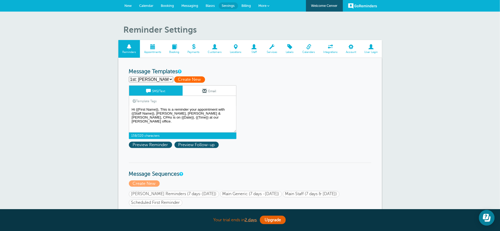
click at [189, 78] on span "Create New" at bounding box center [189, 79] width 31 height 6
select select
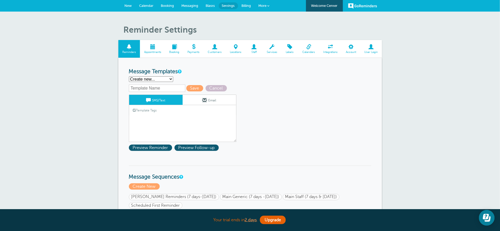
click at [158, 86] on input "text" at bounding box center [157, 88] width 56 height 7
click at [145, 110] on link "Template Tags" at bounding box center [145, 110] width 32 height 10
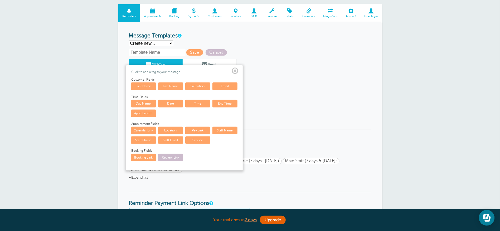
scroll to position [40, 0]
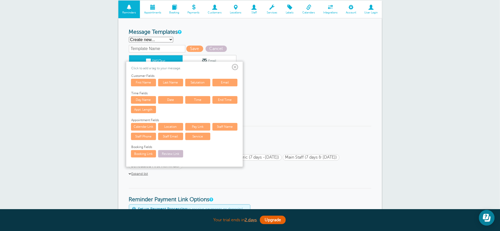
click at [238, 67] on span at bounding box center [235, 67] width 7 height 7
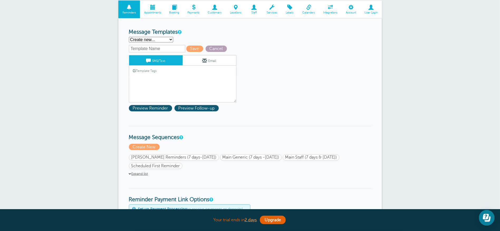
click at [221, 48] on span "Cancel" at bounding box center [216, 49] width 21 height 6
select select "159487"
type textarea "Hi {{First Name}}, This is a reminder your appointment with {{Staff Name}}, [PE…"
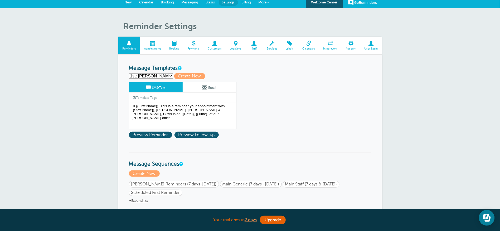
scroll to position [0, 0]
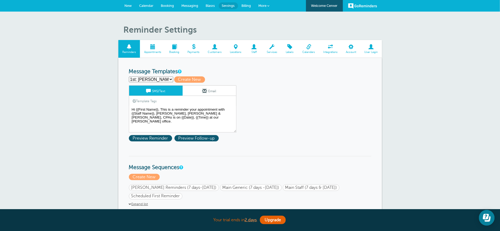
click at [188, 6] on span "Messaging" at bounding box center [190, 6] width 17 height 4
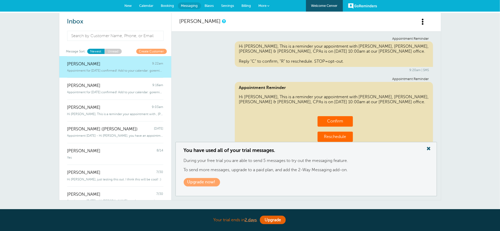
scroll to position [125, 0]
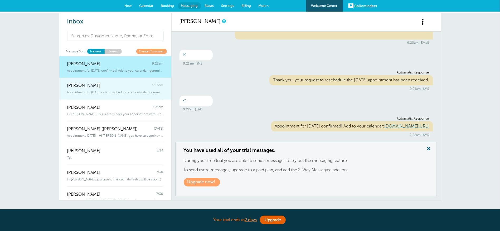
click at [77, 89] on div "Appointment for [DATE] confirmed! Add to your calendar: goremind" at bounding box center [115, 91] width 96 height 6
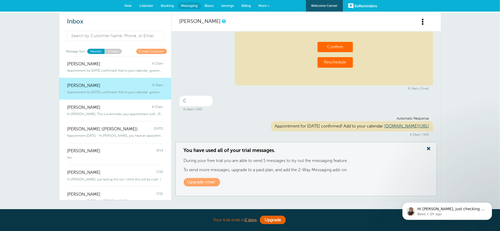
scroll to position [0, 0]
click at [426, 149] on span at bounding box center [428, 148] width 11 height 7
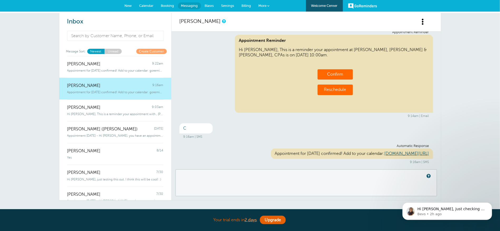
click at [199, 174] on div "You have used all of your trial messages. During your free trial you are able t…" at bounding box center [305, 182] width 261 height 27
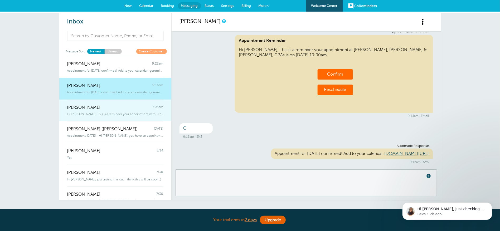
click at [80, 109] on span "[PERSON_NAME]" at bounding box center [83, 107] width 33 height 5
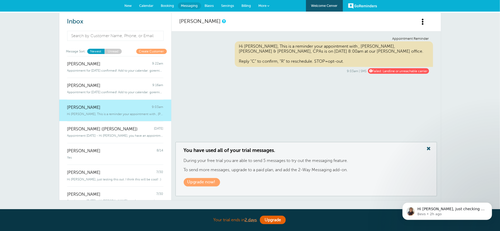
click at [428, 148] on span at bounding box center [428, 148] width 11 height 7
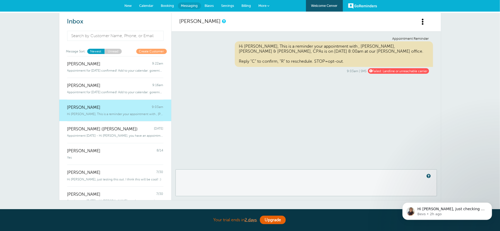
click at [128, 3] on link "New" at bounding box center [128, 6] width 15 height 12
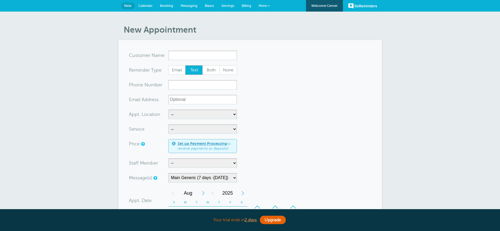
select select "158209"
click at [191, 6] on span "Messaging" at bounding box center [188, 6] width 17 height 4
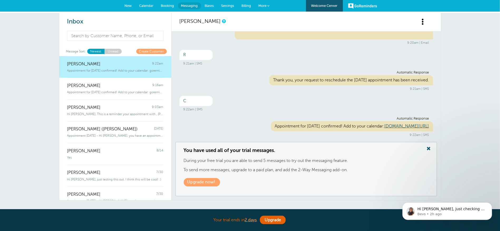
click at [428, 147] on span at bounding box center [428, 148] width 11 height 7
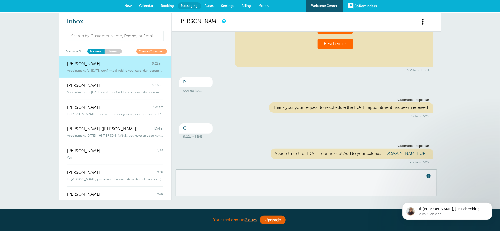
click at [206, 174] on div "You have used all of your trial messages. During your free trial you are able t…" at bounding box center [305, 182] width 261 height 27
click at [226, 6] on span "Settings" at bounding box center [227, 6] width 13 height 4
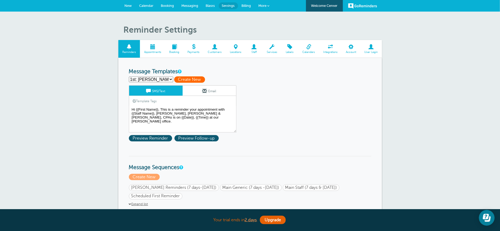
click at [196, 78] on span "Create New" at bounding box center [189, 79] width 31 height 6
select select
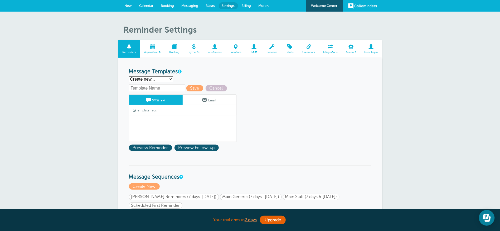
click at [157, 85] on input "text" at bounding box center [157, 88] width 56 height 7
type input "Mary Ann"
click at [216, 86] on span "Cancel" at bounding box center [216, 88] width 21 height 6
select select "159487"
type textarea "Hi {{First Name}}, This is a reminder your appointment with {{Staff Name}}, Gri…"
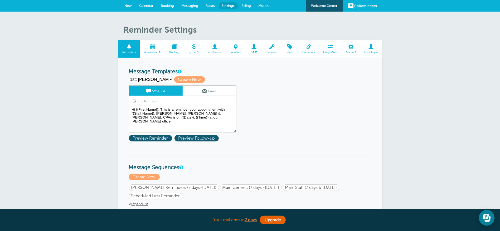
click at [191, 3] on link "Messaging" at bounding box center [190, 6] width 24 height 12
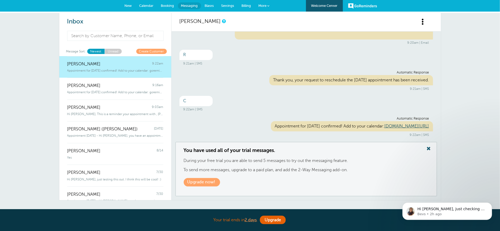
click at [428, 149] on span at bounding box center [428, 148] width 11 height 7
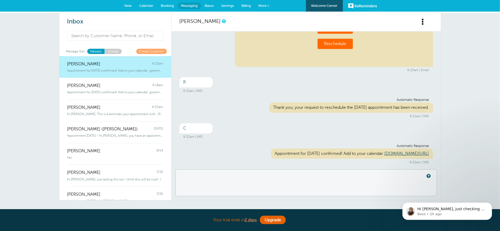
click at [128, 4] on span "New" at bounding box center [128, 6] width 7 height 4
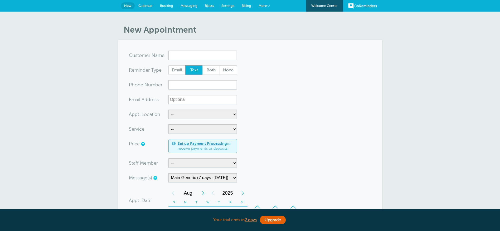
select select "158209"
click at [177, 128] on select "-- Business Valuation Planning Financial Planning General Meeting Investment Ad…" at bounding box center [202, 128] width 69 height 9
click at [107, 127] on div "New Appointment You are creating a new customer. To use an existing customer se…" at bounding box center [250, 202] width 500 height 380
click at [189, 114] on select "-- Cheney Office Griffiths, Dreher & Evans, PS, CPAs Video Call Your Home" at bounding box center [202, 114] width 69 height 9
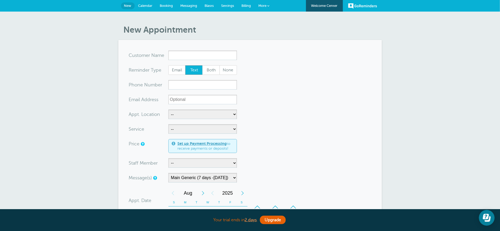
click at [191, 4] on span "Messaging" at bounding box center [188, 6] width 17 height 4
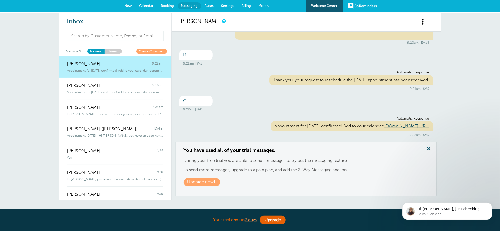
click at [428, 146] on span at bounding box center [428, 148] width 11 height 7
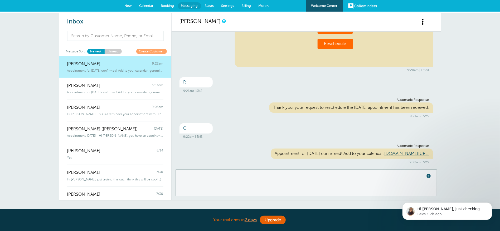
scroll to position [97, 0]
click at [200, 177] on div "You have used all of your trial messages. During your free trial you are able t…" at bounding box center [305, 182] width 261 height 27
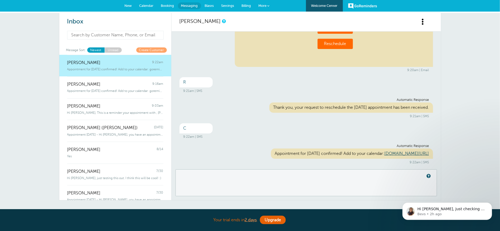
click at [101, 37] on input at bounding box center [115, 35] width 97 height 9
type input "d"
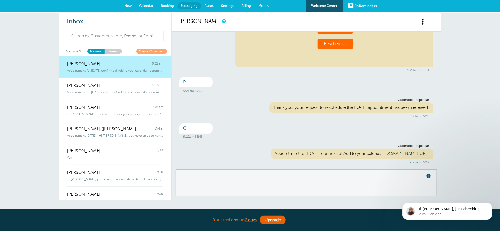
click at [130, 4] on span "New" at bounding box center [128, 6] width 7 height 4
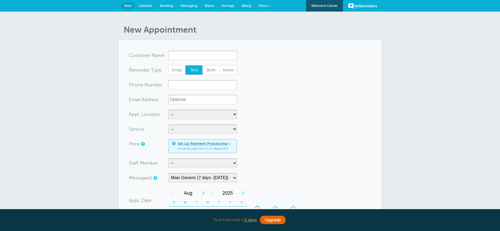
select select "158209"
click at [208, 4] on span "Blasts" at bounding box center [209, 6] width 9 height 4
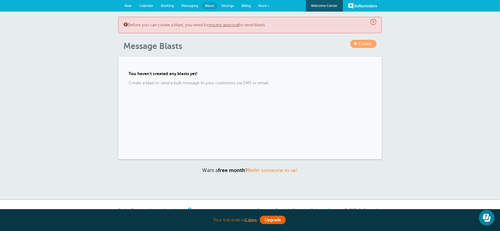
click at [372, 21] on span "×" at bounding box center [373, 22] width 6 height 6
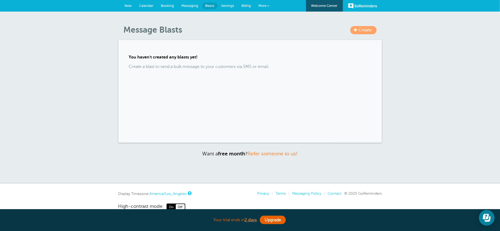
click at [262, 3] on link "More" at bounding box center [264, 6] width 18 height 12
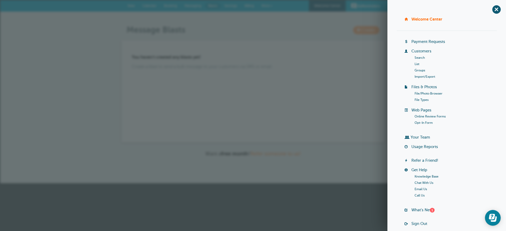
click at [415, 67] on li "Groups" at bounding box center [455, 70] width 82 height 6
click at [417, 69] on link "Groups" at bounding box center [419, 71] width 11 height 4
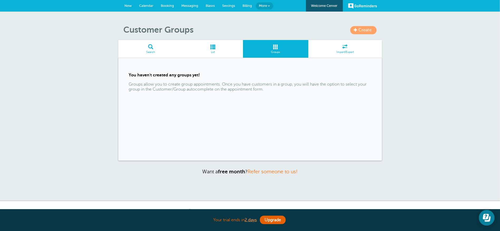
click at [132, 6] on link "New" at bounding box center [128, 6] width 15 height 12
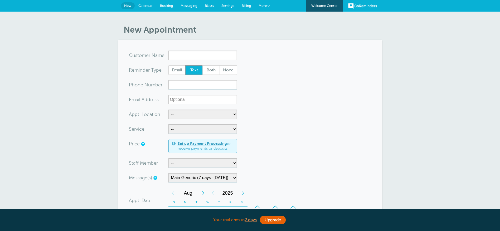
select select "158209"
click at [180, 57] on input "x-no-autofill" at bounding box center [202, 55] width 69 height 9
click at [177, 163] on select "-- Bruce Felt Client Services Deanna Dreher Kelly Klossner Libby Reiner Logan D…" at bounding box center [202, 162] width 69 height 9
click at [126, 163] on section "You are creating a new customer. To use an existing customer select one from th…" at bounding box center [249, 195] width 263 height 311
click at [189, 6] on span "Messaging" at bounding box center [188, 6] width 17 height 4
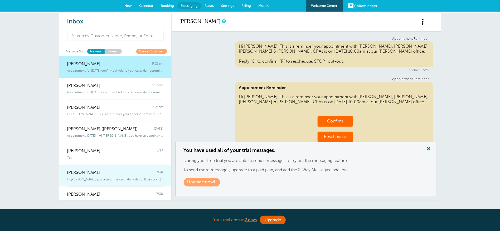
scroll to position [125, 0]
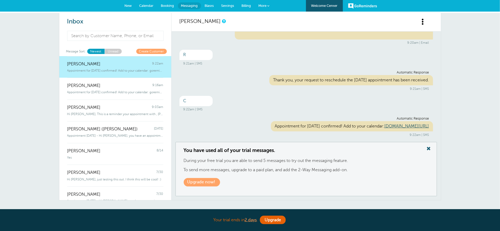
click at [431, 148] on span at bounding box center [428, 148] width 11 height 7
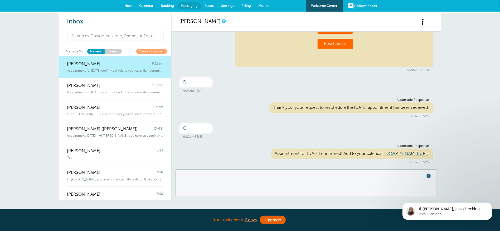
scroll to position [0, 0]
click at [127, 6] on span "New" at bounding box center [128, 6] width 7 height 4
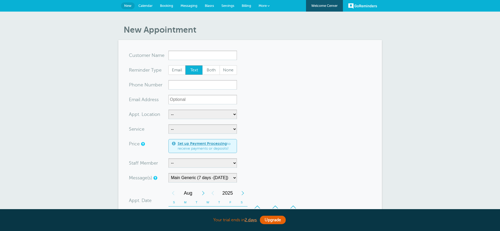
select select "158209"
click at [217, 66] on span "Both" at bounding box center [211, 70] width 17 height 9
click at [210, 175] on select "Cheney Reminders (7 days-Tomorrow) Main Generic (7 days -Tomorrow) Main Staff (…" at bounding box center [202, 177] width 69 height 9
click at [229, 6] on span "Settings" at bounding box center [227, 6] width 13 height 4
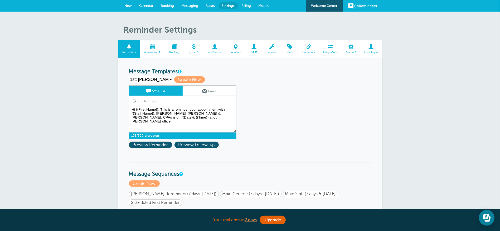
drag, startPoint x: 132, startPoint y: 110, endPoint x: 191, endPoint y: 112, distance: 59.3
click at [206, 125] on textarea "Hi {{First Name}}, This is a reminder your appointment with {{Staff Name}}, [PE…" at bounding box center [183, 119] width 108 height 26
click at [192, 77] on span "Create New" at bounding box center [189, 79] width 31 height 6
select select
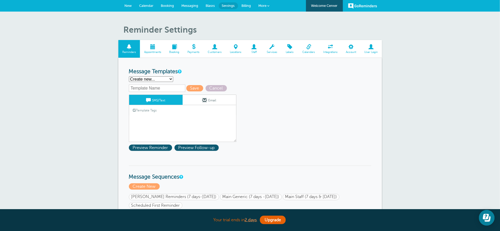
click at [155, 87] on input "text" at bounding box center [157, 88] width 56 height 7
type input "Docs"
click at [153, 115] on link "Template Tags" at bounding box center [145, 110] width 32 height 10
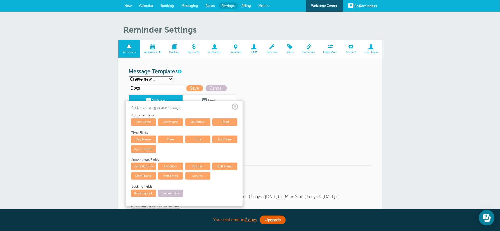
click at [237, 106] on span at bounding box center [235, 107] width 7 height 7
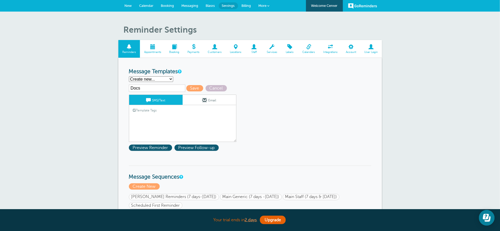
click at [138, 118] on textarea "Hi {{First Name}}, This is a reminder your appointment with {{Staff Name}}, [PE…" at bounding box center [183, 129] width 108 height 26
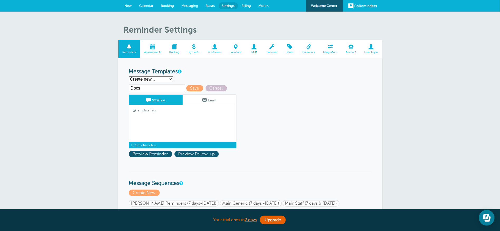
paste textarea "Hi {{First Name}}, This is a reminder your appointment with {{Staff Name}}, Gri…"
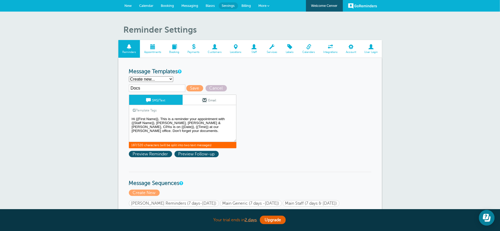
click at [189, 121] on textarea "Hi {{First Name}}, This is a reminder your appointment with {{Staff Name}}, Gri…" at bounding box center [183, 129] width 108 height 26
click at [192, 119] on textarea "Hi {{First Name}}, This is a reminder your appointment with {{Staff Name}}, Gri…" at bounding box center [183, 129] width 108 height 26
type textarea "Hi {{First Name}}, Your appointment with {{Staff Name}}, Griffiths, Dreher & Ev…"
click at [194, 87] on span "Save" at bounding box center [194, 88] width 17 height 6
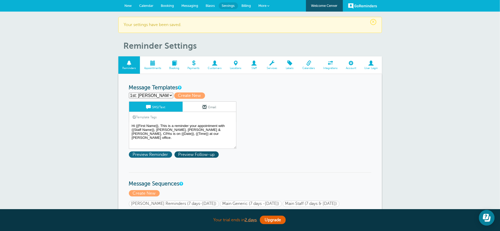
click at [151, 153] on span "Preview Reminder" at bounding box center [150, 155] width 43 height 6
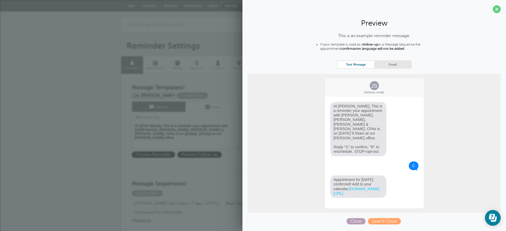
click at [357, 219] on span "Close" at bounding box center [356, 221] width 19 height 6
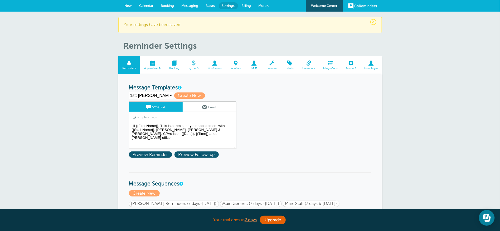
click at [208, 136] on textarea "Hi {{First Name}}, This is a reminder your appointment with {{Staff Name}}, [PE…" at bounding box center [183, 136] width 108 height 26
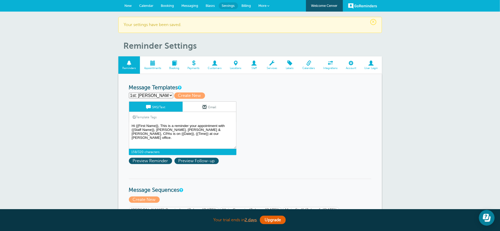
click at [169, 95] on select "1st: [PERSON_NAME] - Staff (7 days) 2nd: [PERSON_NAME]-Staff ([DATE]) Docs Firs…" at bounding box center [151, 96] width 44 height 6
select select "159730"
click at [129, 93] on select "1st: [PERSON_NAME] - Staff (7 days) 2nd: [PERSON_NAME]-Staff ([DATE]) Docs Firs…" at bounding box center [151, 96] width 44 height 6
type input "Docs"
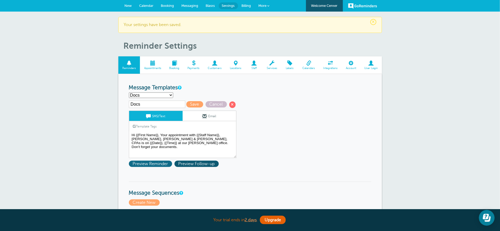
click at [152, 164] on span "Preview Reminder" at bounding box center [150, 164] width 43 height 6
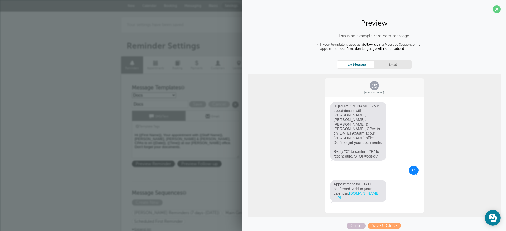
click at [377, 152] on div "JS Jane Smith Hi Jane, Your appointment with Megan Manning, Griffiths, Dreher &…" at bounding box center [374, 146] width 100 height 136
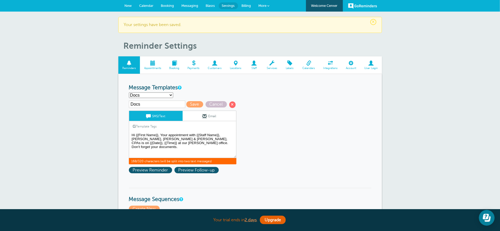
click at [162, 134] on textarea "Hi {{First Name}}, This is a reminder your appointment with {{Staff Name}}, [PE…" at bounding box center [183, 145] width 108 height 26
type textarea "Hi {{First Name}}, This is a reminder your appointment with {{Staff Name}}, [PE…"
click at [192, 103] on span "Save" at bounding box center [194, 104] width 17 height 6
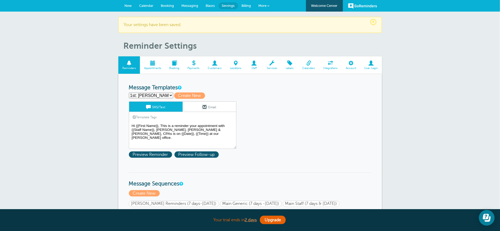
click at [160, 95] on select "1st: [PERSON_NAME] - Staff (7 days) 2nd: [PERSON_NAME]-Staff ([DATE]) Docs Firs…" at bounding box center [151, 96] width 44 height 6
select select "159730"
click at [129, 93] on select "1st: [PERSON_NAME] - Staff (7 days) 2nd: [PERSON_NAME]-Staff ([DATE]) Docs Firs…" at bounding box center [151, 96] width 44 height 6
type input "Docs"
type textarea "Hi {{First Name}}, This is a reminder your appointment with {{Staff Name}}, [PE…"
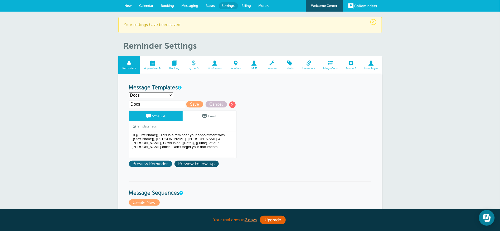
click at [158, 164] on span "Preview Reminder" at bounding box center [150, 164] width 43 height 6
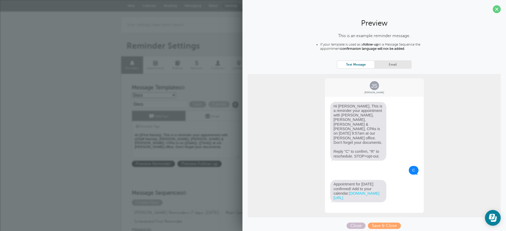
click at [357, 110] on span "Hi Jane, This is a reminder your appointment with Megan Manning, Griffiths, Dre…" at bounding box center [358, 131] width 56 height 59
click at [364, 131] on span "Hi Jane, This is a reminder your appointment with Megan Manning, Griffiths, Dre…" at bounding box center [358, 131] width 56 height 59
click at [367, 132] on span "Hi Jane, This is a reminder your appointment with Megan Manning, Griffiths, Dre…" at bounding box center [358, 131] width 56 height 59
click at [358, 223] on span "Close" at bounding box center [356, 226] width 19 height 6
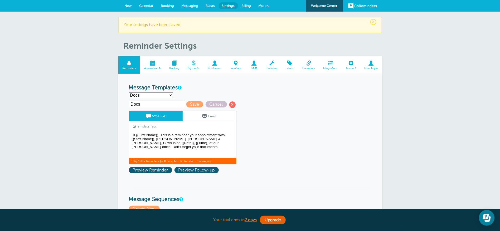
drag, startPoint x: 131, startPoint y: 136, endPoint x: 171, endPoint y: 149, distance: 42.4
click at [171, 149] on textarea "Hi {{First Name}}, This is a reminder your appointment with {{Staff Name}}, Gri…" at bounding box center [183, 145] width 108 height 26
click at [213, 117] on link "Email" at bounding box center [209, 116] width 53 height 10
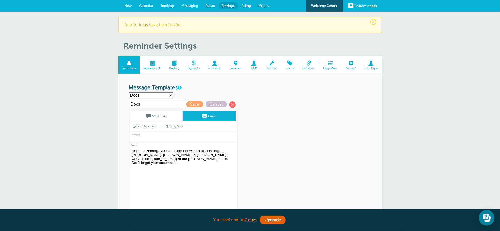
click at [177, 126] on link "Copy SMS" at bounding box center [174, 126] width 25 height 10
type textarea "Hi {{First Name}}, This is a reminder your appointment with {{Staff Name}}, Gri…"
click at [162, 116] on link "SMS/Text" at bounding box center [155, 116] width 53 height 10
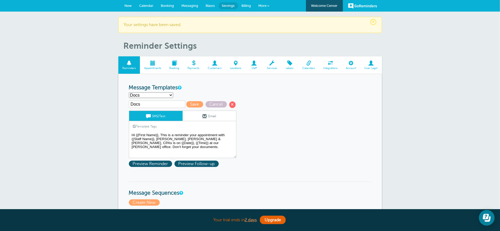
click at [211, 117] on link "Email" at bounding box center [209, 116] width 53 height 10
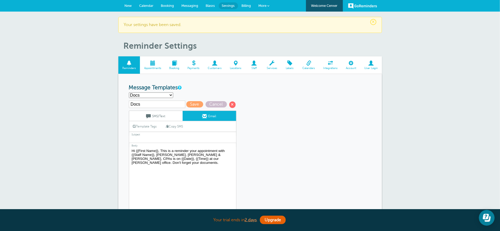
click at [157, 116] on link "SMS/Text" at bounding box center [155, 116] width 53 height 10
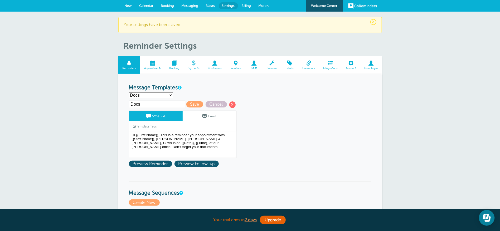
click at [209, 117] on link "Email" at bounding box center [209, 116] width 53 height 10
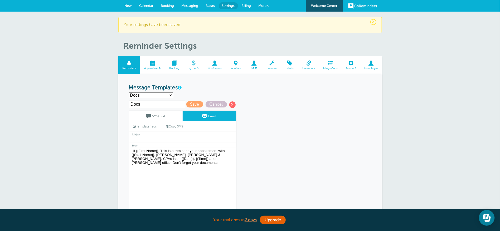
click at [142, 138] on input "text" at bounding box center [183, 139] width 108 height 7
type input "Appointment Reminder"
click at [196, 103] on span "Save" at bounding box center [194, 104] width 17 height 6
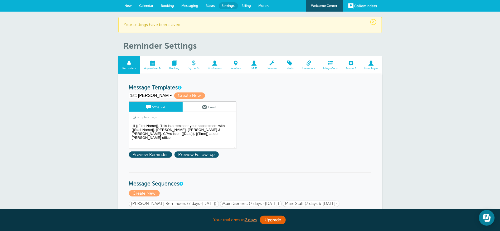
click at [210, 108] on link "Email" at bounding box center [209, 107] width 53 height 10
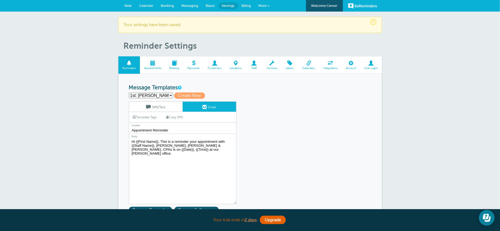
click at [191, 6] on span "Messaging" at bounding box center [190, 6] width 17 height 4
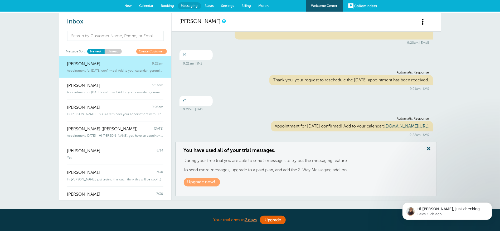
click at [430, 149] on span at bounding box center [428, 148] width 11 height 7
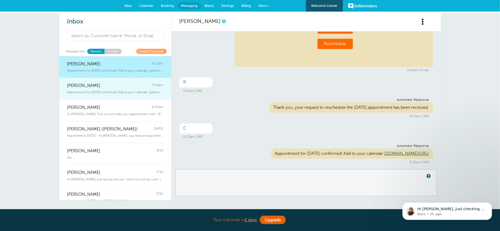
click at [86, 88] on span "[PERSON_NAME]" at bounding box center [83, 85] width 33 height 5
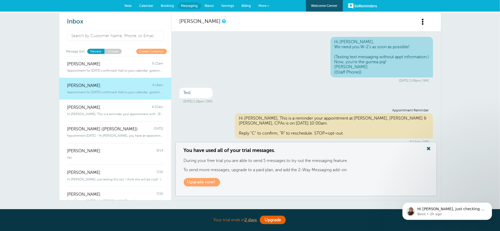
scroll to position [150, 0]
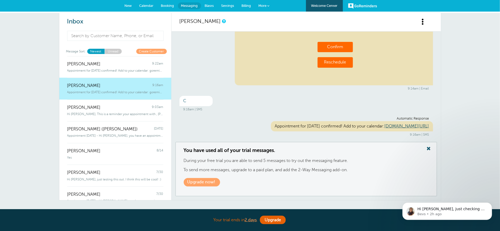
click at [429, 148] on span at bounding box center [428, 148] width 11 height 7
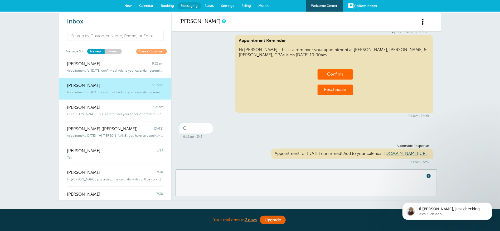
scroll to position [123, 0]
click at [239, 175] on div "You have used all of your trial messages. During your free trial you are able t…" at bounding box center [305, 182] width 261 height 27
click at [124, 3] on link "New" at bounding box center [128, 6] width 15 height 12
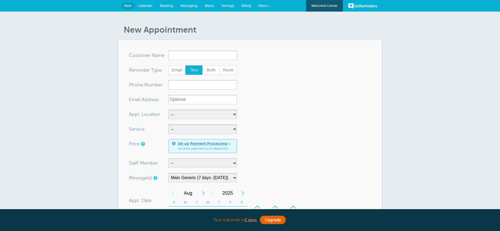
select select "158209"
click at [211, 70] on span "Both" at bounding box center [211, 70] width 17 height 9
click at [202, 65] on input "Both" at bounding box center [202, 65] width 0 height 0
radio input "true"
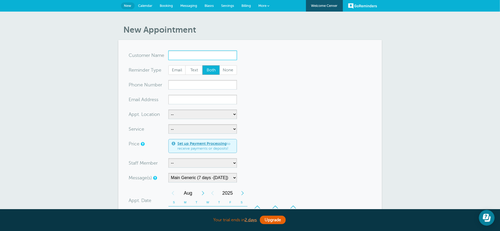
click at [173, 56] on input "x-no-autofill" at bounding box center [202, 55] width 69 height 9
click at [228, 6] on span "Settings" at bounding box center [227, 6] width 13 height 4
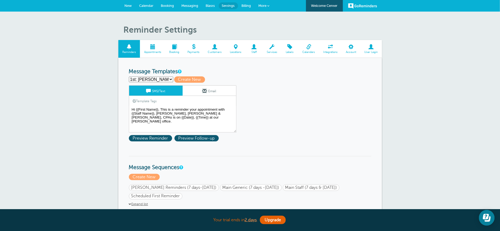
click at [251, 48] on span at bounding box center [253, 46] width 17 height 5
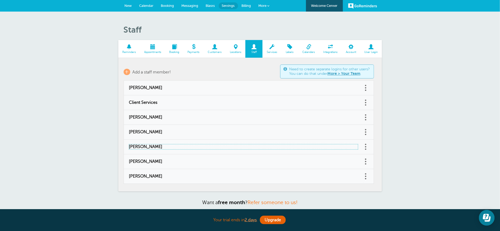
click at [139, 146] on span "[PERSON_NAME]" at bounding box center [243, 146] width 229 height 5
type input "[PERSON_NAME]"
type input "[PERSON_NAME][EMAIL_ADDRESS][DOMAIN_NAME]"
type input "[PHONE_NUMBER]"
select select "3"
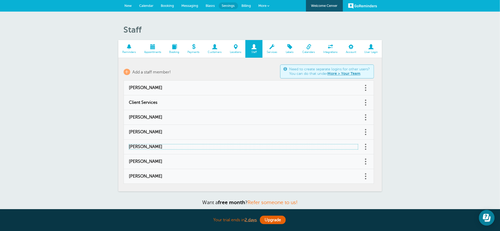
checkbox input "false"
select select "3"
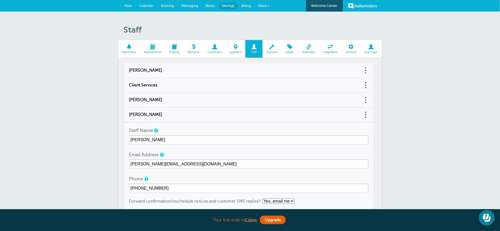
drag, startPoint x: 125, startPoint y: 5, endPoint x: 291, endPoint y: 48, distance: 171.4
click at [126, 5] on span "New" at bounding box center [128, 6] width 7 height 4
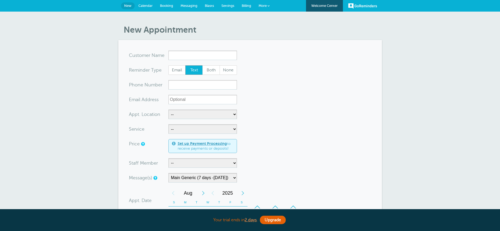
select select "158209"
click at [178, 53] on input "x-no-autofill" at bounding box center [202, 55] width 69 height 9
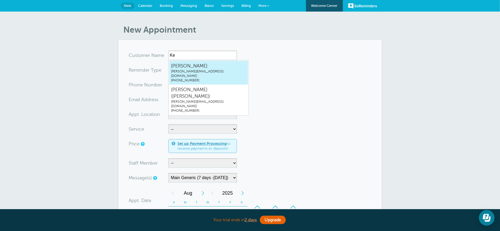
type input "K"
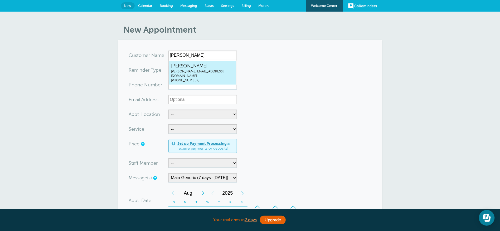
type input "Nancy Drew"
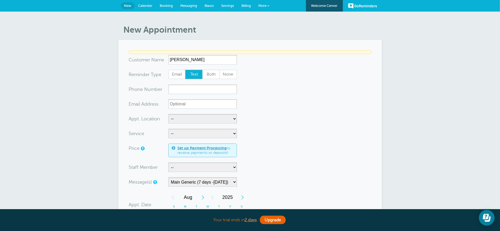
click at [82, 74] on div "New Appointment You are creating a new customer. To use an existing customer se…" at bounding box center [250, 204] width 500 height 384
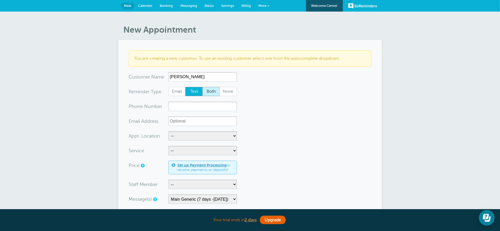
click at [212, 91] on span "Both" at bounding box center [211, 91] width 17 height 9
click at [202, 87] on input "Both" at bounding box center [202, 87] width 0 height 0
radio input "true"
click at [189, 104] on input "xxx-no-autofill" at bounding box center [202, 106] width 69 height 9
type input "5095555555"
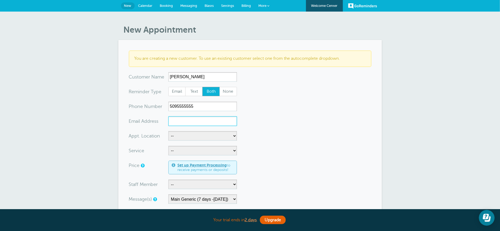
click at [184, 121] on input "xx-no-autofill" at bounding box center [202, 120] width 69 height 9
drag, startPoint x: 198, startPoint y: 120, endPoint x: 225, endPoint y: 118, distance: 26.2
click at [199, 120] on input "nan@hotmailc.om" at bounding box center [202, 120] width 69 height 9
type input "nan@hotmail.com"
click at [184, 133] on select "-- Cheney Office Griffiths, Dreher & Evans, PS, CPAs Video Call Your Home" at bounding box center [202, 135] width 69 height 9
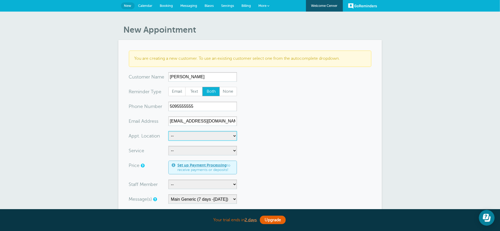
select select "24510"
click at [168, 131] on select "-- Cheney Office Griffiths, Dreher & Evans, PS, CPAs Video Call Your Home" at bounding box center [202, 135] width 69 height 9
click at [179, 151] on select "-- Business Valuation Planning Financial Planning General Meeting Investment Ad…" at bounding box center [202, 150] width 69 height 9
select select "27840"
click at [168, 146] on select "-- Business Valuation Planning Financial Planning General Meeting Investment Ad…" at bounding box center [202, 150] width 69 height 9
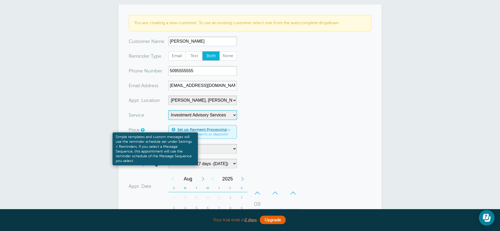
scroll to position [40, 0]
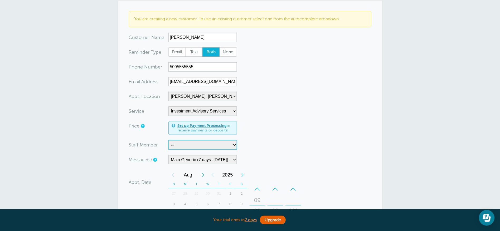
click at [213, 143] on select "-- Bruce Felt Client Services Deanna Dreher Kelly Klossner Libby Reiner Logan D…" at bounding box center [202, 144] width 69 height 9
click at [168, 140] on select "-- Bruce Felt Client Services Deanna Dreher Kelly Klossner Libby Reiner Logan D…" at bounding box center [202, 144] width 69 height 9
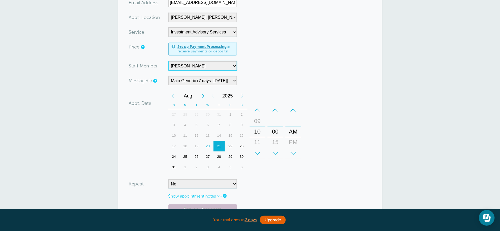
scroll to position [198, 0]
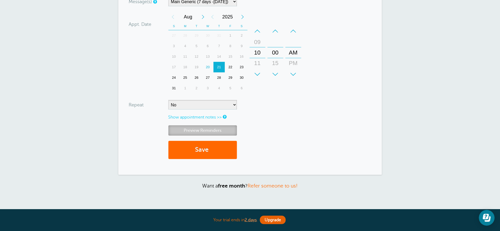
click at [196, 129] on link "Preview Reminders" at bounding box center [202, 130] width 69 height 10
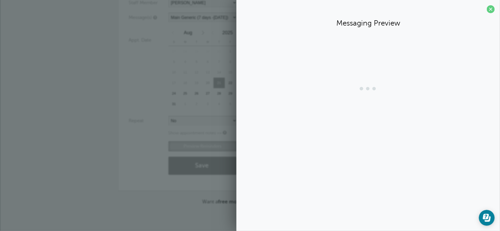
scroll to position [182, 0]
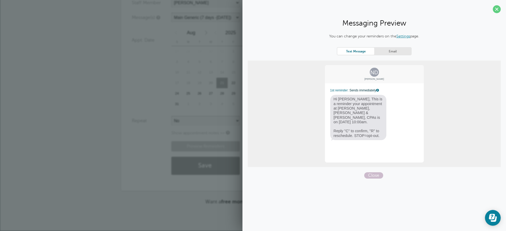
click at [375, 172] on div "You can change your reminders on the Settings page. Text Message Email ND Nancy…" at bounding box center [374, 105] width 253 height 145
click at [375, 174] on span "Close" at bounding box center [373, 175] width 19 height 6
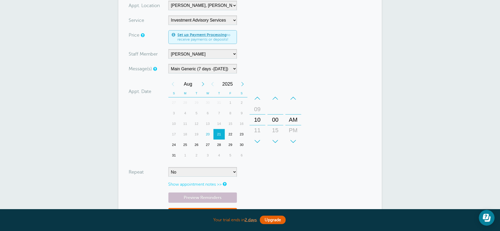
scroll to position [63, 0]
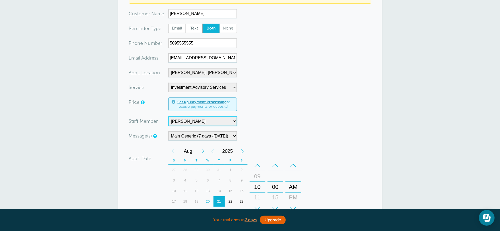
click at [192, 122] on select "-- Bruce Felt Client Services Deanna Dreher Kelly Klossner Libby Reiner Logan D…" at bounding box center [202, 120] width 69 height 9
select select "21431"
click at [168, 116] on select "-- Bruce Felt Client Services Deanna Dreher Kelly Klossner Libby Reiner Logan D…" at bounding box center [202, 120] width 69 height 9
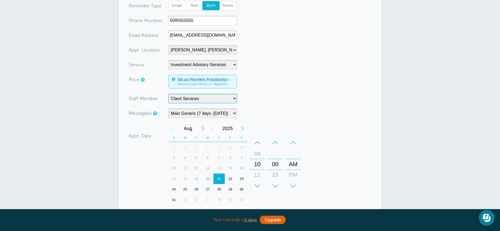
scroll to position [24, 0]
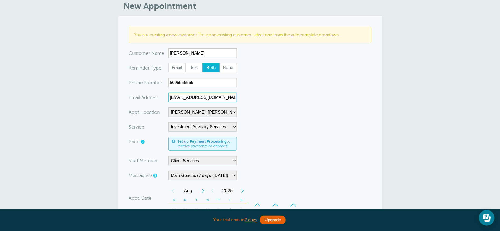
click at [176, 97] on input "nan@hotmail.com" at bounding box center [202, 97] width 69 height 9
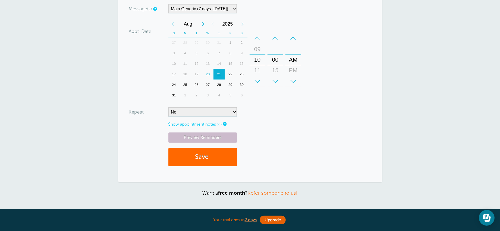
scroll to position [221, 0]
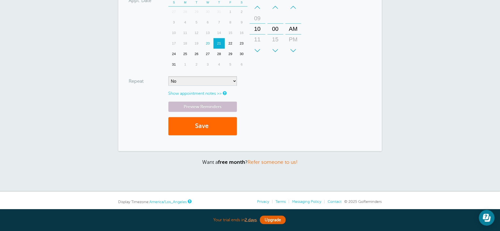
type input "nan@#@#@hotmail.com"
click at [193, 93] on link "Show appointment notes >>" at bounding box center [194, 93] width 53 height 5
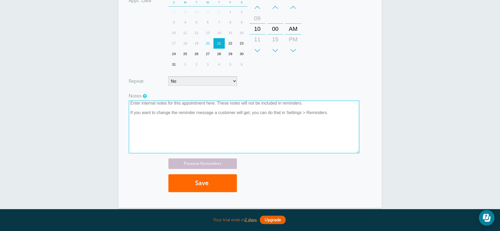
drag, startPoint x: 320, startPoint y: 113, endPoint x: 175, endPoint y: 108, distance: 145.5
click at [183, 108] on textarea at bounding box center [244, 127] width 230 height 53
click at [131, 102] on textarea at bounding box center [244, 127] width 230 height 53
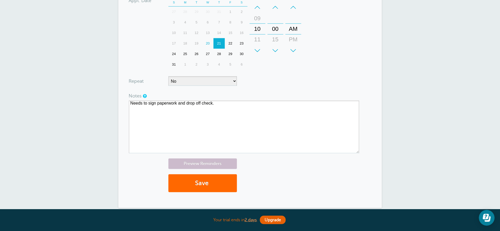
click at [145, 168] on div "Preview Reminders Save" at bounding box center [250, 178] width 242 height 39
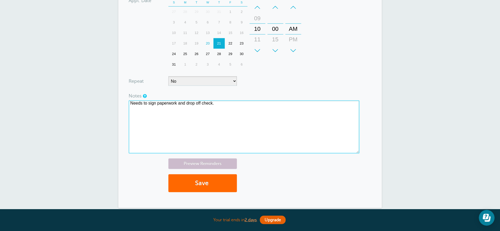
click at [226, 103] on textarea "Needs to sign paperwork and drop off check." at bounding box center [244, 127] width 230 height 53
click at [229, 103] on textarea "Needs to sign paperwork and drop off check. Deann's client." at bounding box center [244, 127] width 230 height 53
type textarea "Needs to sign paperwork and drop off check. Deanna's client."
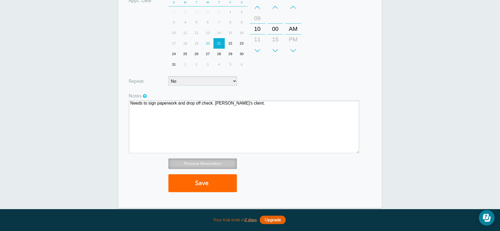
click at [199, 165] on link "Preview Reminders" at bounding box center [202, 164] width 69 height 10
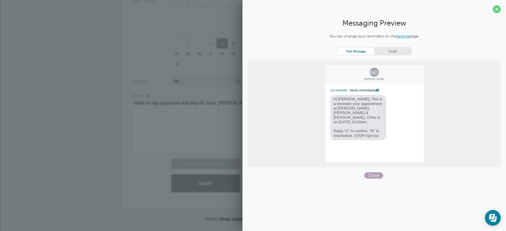
click at [375, 175] on span "Close" at bounding box center [373, 175] width 19 height 6
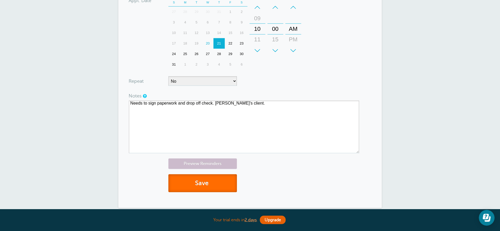
click at [205, 182] on button "Save" at bounding box center [202, 183] width 69 height 18
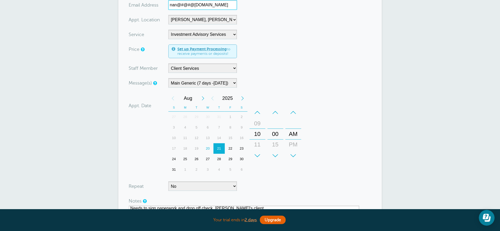
click at [191, 3] on input "nan@#@#@hotmail.com" at bounding box center [202, 4] width 69 height 9
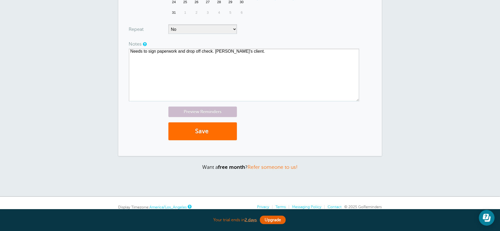
scroll to position [274, 0]
type input "numbskull@hotmail.com"
click at [199, 128] on button "Save" at bounding box center [202, 130] width 69 height 18
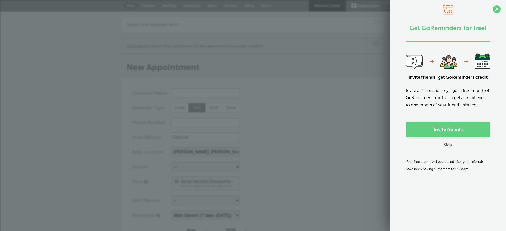
select select "24510"
select select "158209"
click at [493, 7] on span at bounding box center [497, 9] width 8 height 8
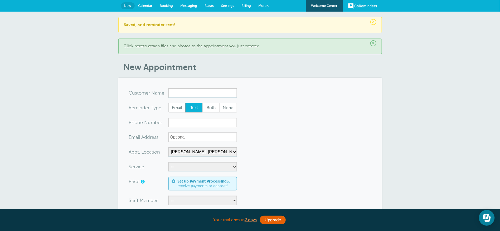
click at [188, 6] on span "Messaging" at bounding box center [188, 6] width 17 height 4
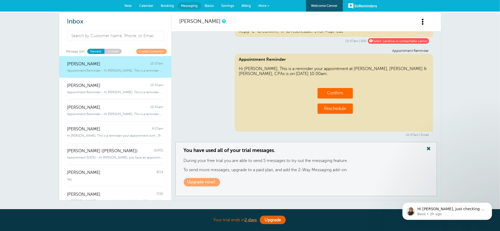
click at [32, 53] on div "Inbox Message Sort: Newest Unread Create Customer Nancy Drew 10:07am Appointmen…" at bounding box center [250, 127] width 500 height 228
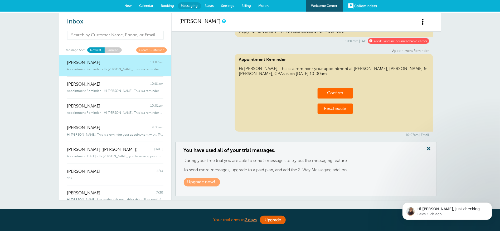
click at [109, 34] on input at bounding box center [115, 35] width 97 height 9
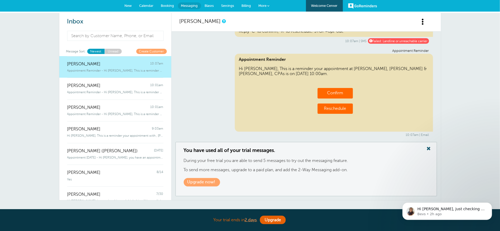
click at [128, 5] on span "New" at bounding box center [128, 6] width 7 height 4
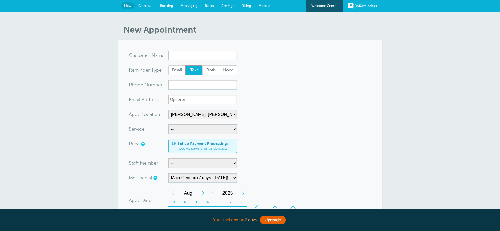
select select "24510"
select select "158209"
click at [180, 52] on input "x-no-autofill" at bounding box center [202, 55] width 69 height 9
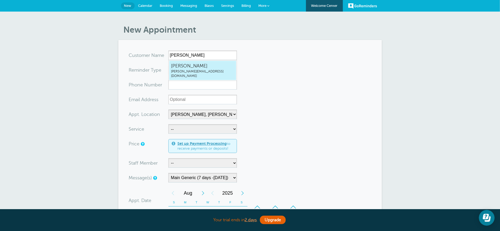
click at [185, 67] on span "[PERSON_NAME]" at bounding box center [202, 66] width 63 height 7
type input "DavidCopperfieldbruce@grifco.com"
type input "[PERSON_NAME]"
radio input "true"
type input "bruce@grifco.com"
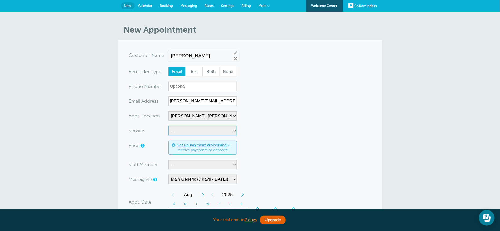
click at [186, 131] on select "-- Business Valuation Planning Financial Planning General Meeting Investment Ad…" at bounding box center [202, 130] width 69 height 9
select select "27828"
click at [168, 126] on select "-- Business Valuation Planning Financial Planning General Meeting Investment Ad…" at bounding box center [202, 130] width 69 height 9
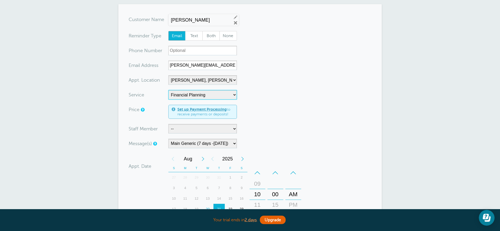
scroll to position [40, 0]
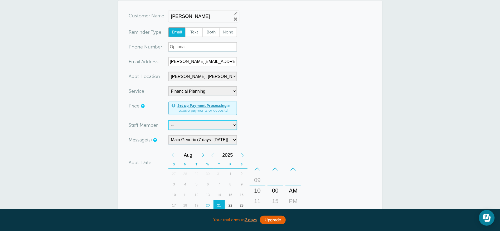
click at [189, 125] on select "-- Bruce Felt Client Services Deanna Dreher Kelly Klossner Libby Reiner Logan D…" at bounding box center [202, 124] width 69 height 9
select select "21431"
click at [168, 120] on select "-- Bruce Felt Client Services Deanna Dreher Kelly Klossner Libby Reiner Logan D…" at bounding box center [202, 124] width 69 height 9
click at [184, 142] on select "Cheney Reminders (7 days-Tomorrow) Main Generic (7 days -Tomorrow) Main Staff (…" at bounding box center [202, 139] width 69 height 9
click at [168, 135] on select "Cheney Reminders (7 days-Tomorrow) Main Generic (7 days -Tomorrow) Main Staff (…" at bounding box center [202, 139] width 69 height 9
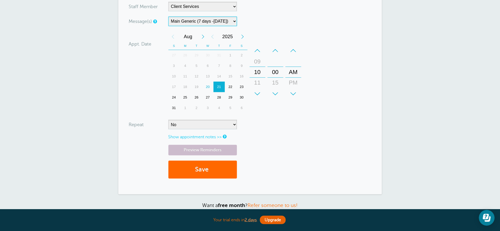
scroll to position [79, 0]
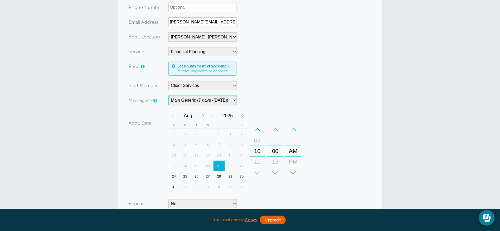
click at [258, 173] on div "+" at bounding box center [258, 173] width 16 height 11
click at [182, 99] on select "Cheney Reminders (7 days-Tomorrow) Main Generic (7 days -Tomorrow) Main Staff (…" at bounding box center [202, 100] width 69 height 9
select select "159548"
click at [168, 96] on select "Cheney Reminders (7 days-Tomorrow) Main Generic (7 days -Tomorrow) Main Staff (…" at bounding box center [202, 100] width 69 height 9
click at [201, 86] on select "-- Bruce Felt Client Services Deanna Dreher Kelly Klossner Libby Reiner Logan D…" at bounding box center [202, 85] width 69 height 9
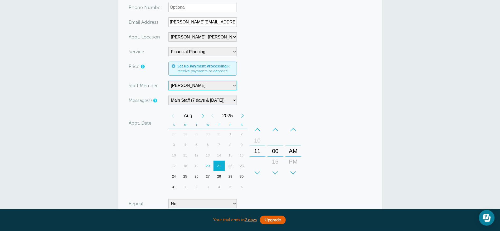
click at [168, 81] on select "-- Bruce Felt Client Services Deanna Dreher Kelly Klossner Libby Reiner Logan D…" at bounding box center [202, 85] width 69 height 9
click at [197, 85] on select "-- Bruce Felt Client Services Deanna Dreher Kelly Klossner Libby Reiner Logan D…" at bounding box center [202, 85] width 69 height 9
click at [168, 81] on select "-- Bruce Felt Client Services Deanna Dreher Kelly Klossner Libby Reiner Logan D…" at bounding box center [202, 85] width 69 height 9
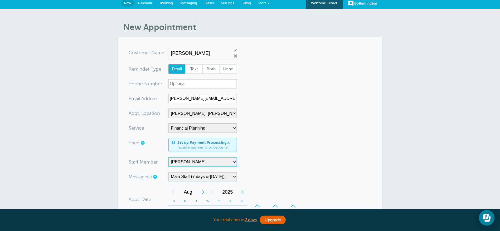
scroll to position [0, 0]
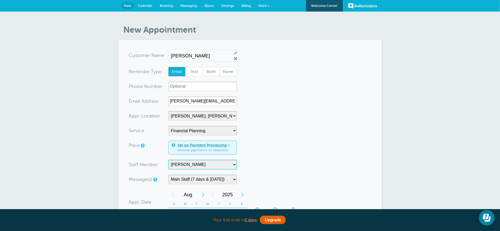
click at [206, 164] on select "-- Bruce Felt Client Services Deanna Dreher Kelly Klossner Libby Reiner Logan D…" at bounding box center [202, 164] width 69 height 9
drag, startPoint x: 206, startPoint y: 160, endPoint x: 189, endPoint y: 107, distance: 55.7
click at [189, 107] on form "You are creating a new customer. To use an existing customer select one from th…" at bounding box center [250, 196] width 242 height 291
click at [196, 166] on select "-- Bruce Felt Client Services Deanna Dreher Kelly Klossner Libby Reiner Logan D…" at bounding box center [202, 164] width 69 height 9
select select "21431"
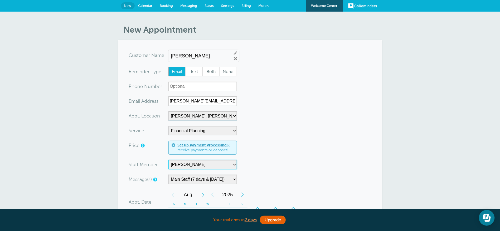
click at [168, 160] on select "-- Bruce Felt Client Services Deanna Dreher Kelly Klossner Libby Reiner Logan D…" at bounding box center [202, 164] width 69 height 9
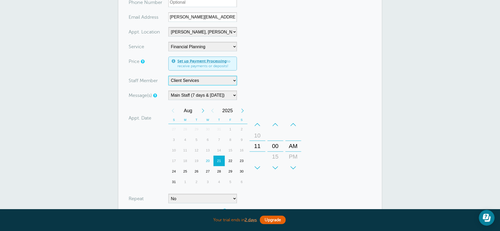
scroll to position [158, 0]
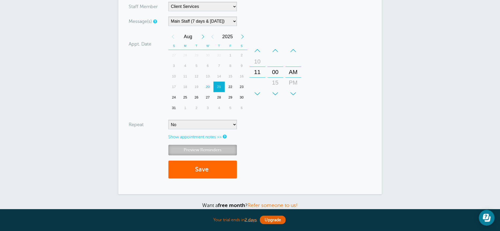
click at [193, 151] on link "Preview Reminders" at bounding box center [202, 150] width 69 height 10
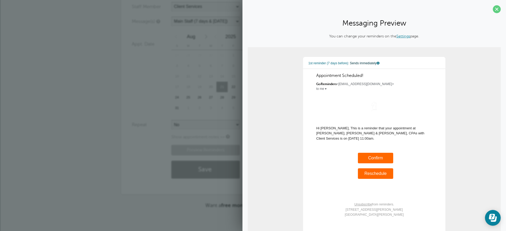
click at [126, 133] on section "You are creating a new customer. To use an existing customer select one from th…" at bounding box center [252, 38] width 263 height 313
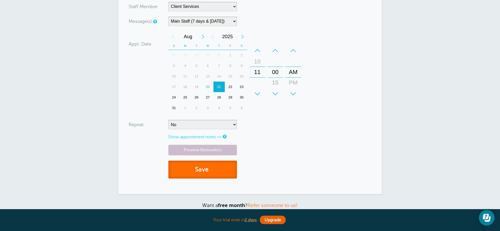
click at [201, 169] on button "Save" at bounding box center [202, 170] width 69 height 18
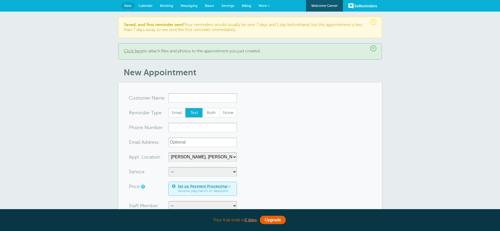
select select "24510"
select select "159548"
click at [374, 22] on span "×" at bounding box center [373, 22] width 6 height 6
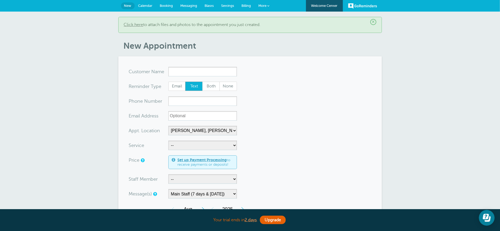
click at [375, 22] on span "×" at bounding box center [373, 22] width 6 height 6
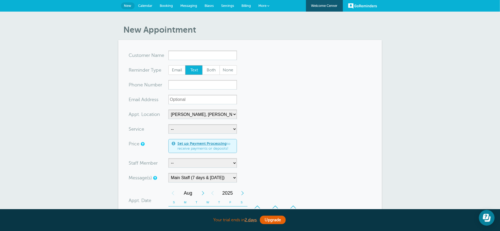
click at [188, 6] on span "Messaging" at bounding box center [188, 6] width 17 height 4
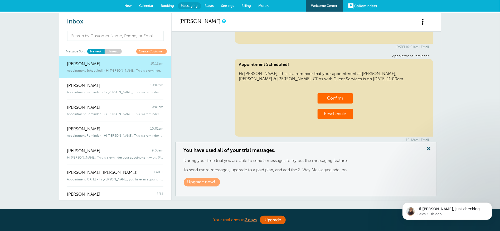
click at [225, 2] on link "Settings" at bounding box center [228, 6] width 20 height 12
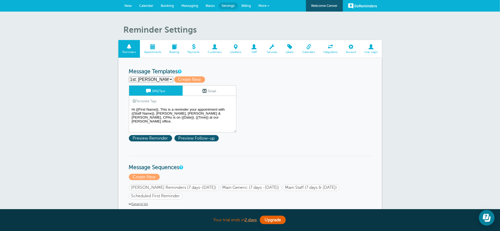
click at [255, 46] on span at bounding box center [253, 46] width 17 height 5
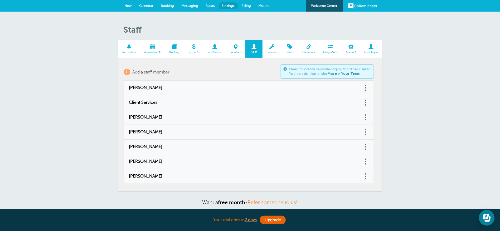
click at [139, 101] on span "Client Services" at bounding box center [243, 102] width 229 height 5
type input "Client Services"
type input "[EMAIL_ADDRESS][DOMAIN_NAME]"
type input "[PHONE_NUMBER]"
checkbox input "true"
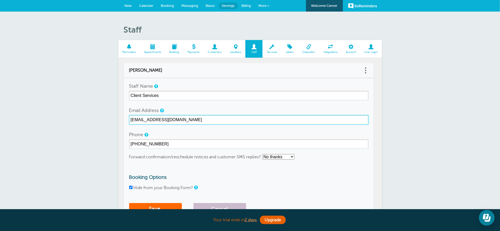
click at [185, 120] on input "[EMAIL_ADDRESS][DOMAIN_NAME]" at bounding box center [248, 119] width 239 height 9
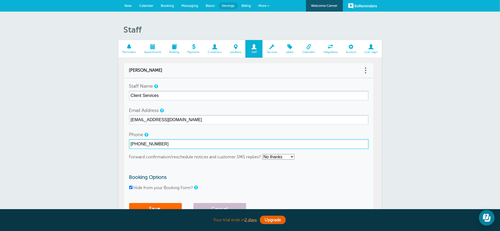
drag, startPoint x: 171, startPoint y: 143, endPoint x: 142, endPoint y: 144, distance: 29.0
click at [142, 144] on input "[PHONE_NUMBER]" at bounding box center [248, 143] width 239 height 9
click at [166, 146] on input "[PHONE_NUMBER]" at bounding box center [248, 143] width 239 height 9
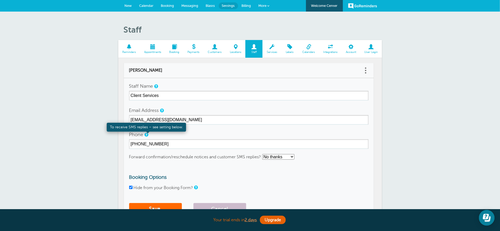
click at [146, 135] on link at bounding box center [146, 134] width 3 height 3
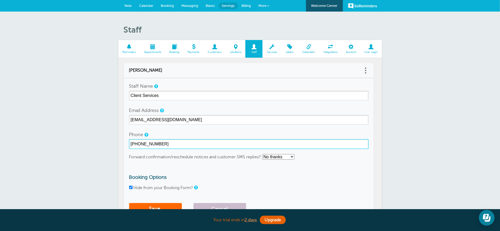
click at [141, 145] on input "[PHONE_NUMBER]" at bounding box center [248, 143] width 239 height 9
click at [143, 144] on input "(509) 326-4054" at bounding box center [248, 143] width 239 height 9
click at [163, 141] on input "(509) 326-4054" at bounding box center [248, 143] width 239 height 9
drag, startPoint x: 142, startPoint y: 144, endPoint x: 165, endPoint y: 144, distance: 23.2
click at [165, 144] on input "(509) 326-4054" at bounding box center [248, 143] width 239 height 9
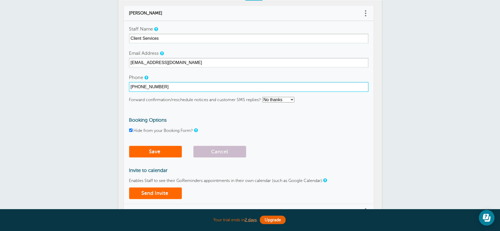
scroll to position [119, 0]
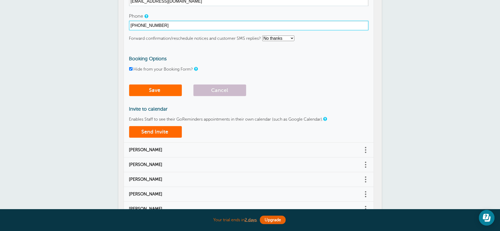
type input "(509) 9608554"
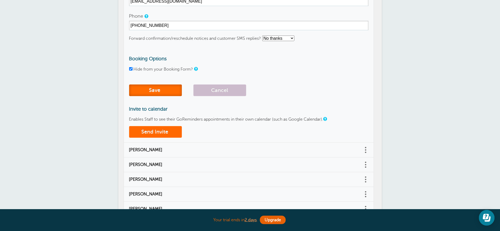
click at [153, 88] on button "Save" at bounding box center [155, 91] width 53 height 12
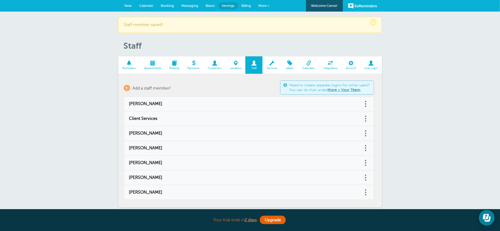
click at [150, 120] on span "Client Services" at bounding box center [243, 118] width 229 height 5
type input "Client Services"
type input "[EMAIL_ADDRESS][DOMAIN_NAME]"
type input "[PHONE_NUMBER]"
checkbox input "true"
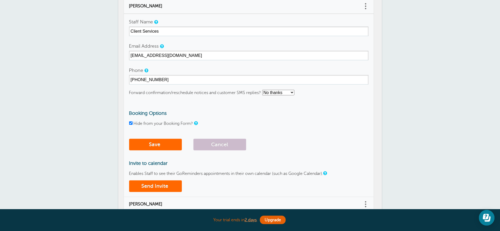
scroll to position [79, 0]
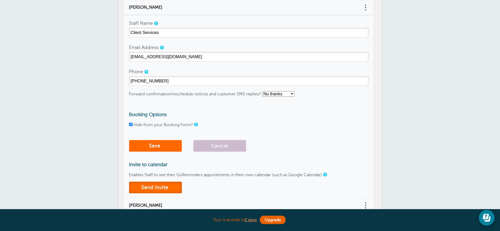
click at [155, 188] on button "Send Invite" at bounding box center [155, 188] width 53 height 12
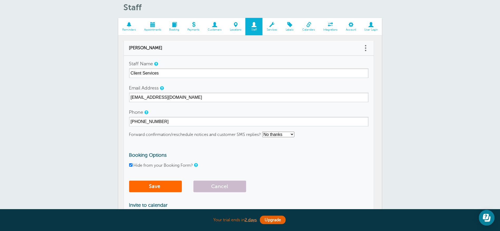
scroll to position [0, 0]
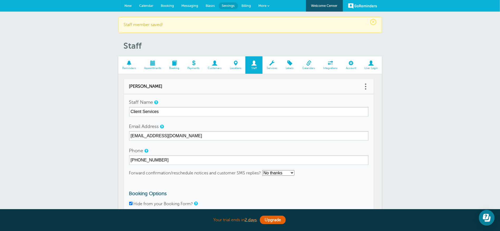
drag, startPoint x: 126, startPoint y: 2, endPoint x: 284, endPoint y: 45, distance: 163.8
click at [126, 3] on link "New" at bounding box center [128, 6] width 15 height 12
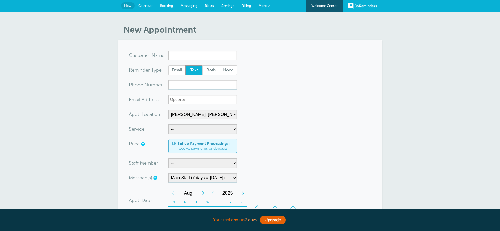
select select "24510"
select select "159548"
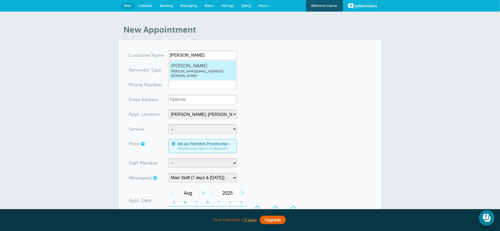
click at [183, 62] on link "David Copperfield bruce@grifco.com" at bounding box center [202, 71] width 67 height 20
type input "DavidCopperfieldbruce@grifco.com"
type input "David Copperfield"
radio input "true"
type input "bruce@grifco.com"
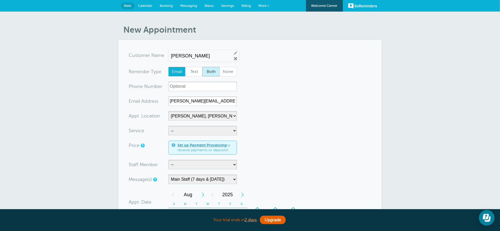
click at [210, 71] on span "Both" at bounding box center [211, 71] width 17 height 9
click at [202, 67] on input "Both" at bounding box center [202, 67] width 0 height 0
radio input "true"
click at [184, 88] on input "xxx-no-autofill" at bounding box center [202, 86] width 69 height 9
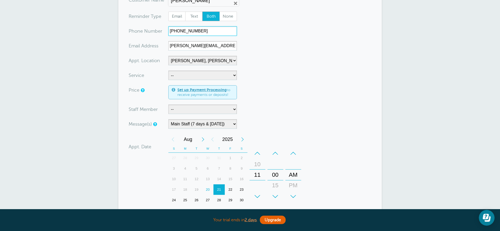
scroll to position [79, 0]
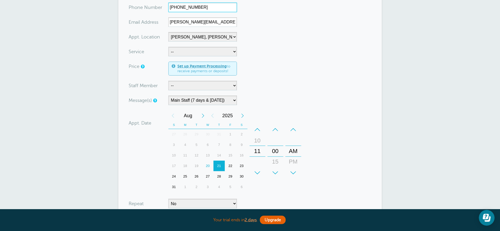
type input "509-321-4567"
click at [193, 86] on select "-- Bruce Felt Client Services Deanna Dreher Kelly Klossner Libby Reiner Logan D…" at bounding box center [202, 85] width 69 height 9
select select "21431"
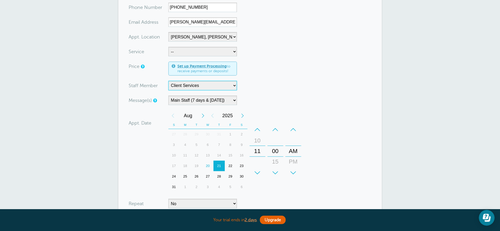
click at [168, 81] on select "-- Bruce Felt Client Services Deanna Dreher Kelly Klossner Libby Reiner Logan D…" at bounding box center [202, 85] width 69 height 9
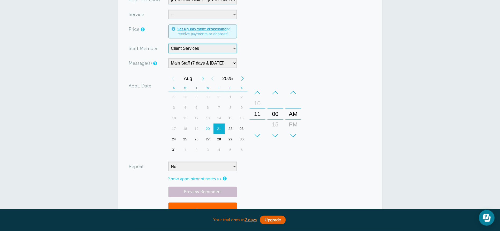
scroll to position [158, 0]
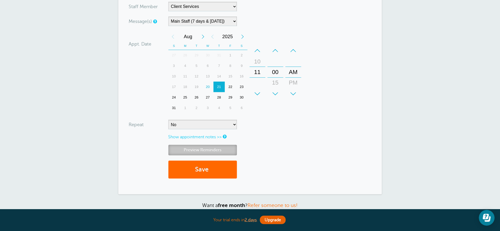
click at [211, 150] on link "Preview Reminders" at bounding box center [202, 150] width 69 height 10
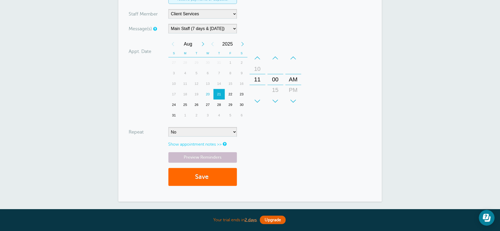
scroll to position [198, 0]
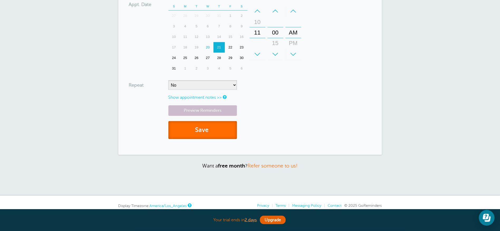
click at [202, 128] on button "Save" at bounding box center [202, 130] width 69 height 18
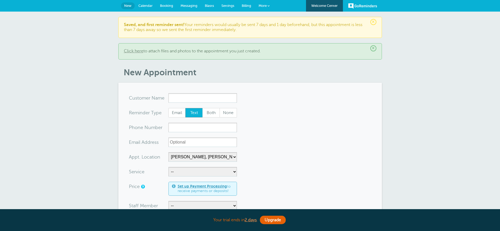
select select "24510"
select select "159548"
click at [186, 6] on span "Messaging" at bounding box center [188, 6] width 17 height 4
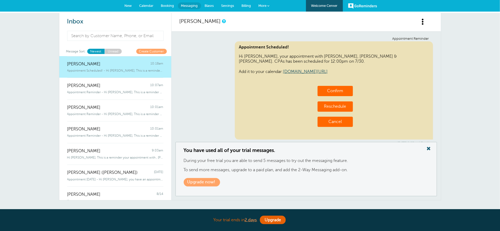
scroll to position [319, 0]
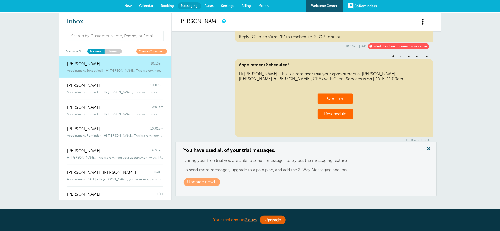
click at [113, 50] on link "Unread" at bounding box center [113, 51] width 17 height 5
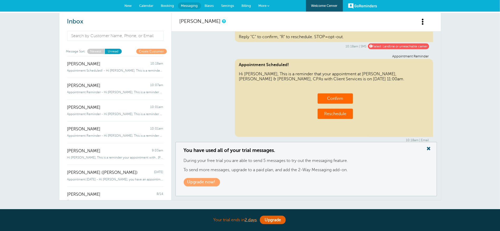
click at [93, 51] on link "Newest" at bounding box center [95, 51] width 17 height 5
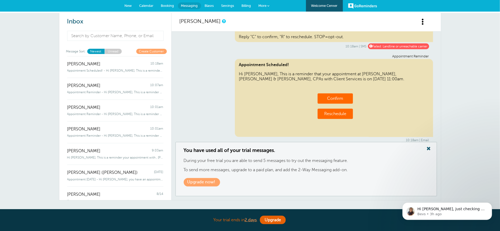
scroll to position [0, 0]
click at [130, 3] on link "New" at bounding box center [128, 6] width 15 height 12
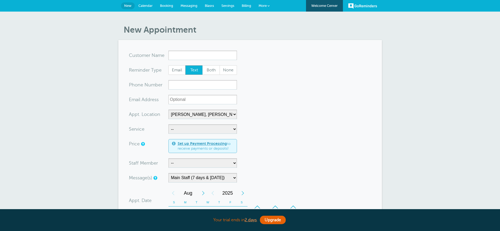
select select "24510"
select select "159548"
click at [194, 6] on span "Messaging" at bounding box center [188, 6] width 17 height 4
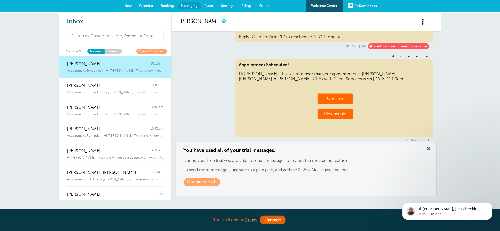
click at [111, 50] on link "Unread" at bounding box center [113, 51] width 17 height 5
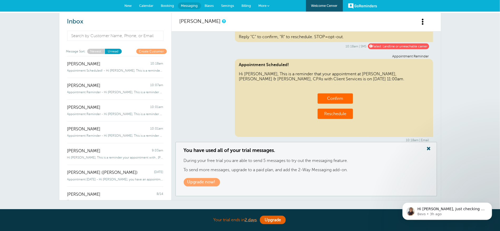
click at [94, 51] on link "Newest" at bounding box center [95, 51] width 17 height 5
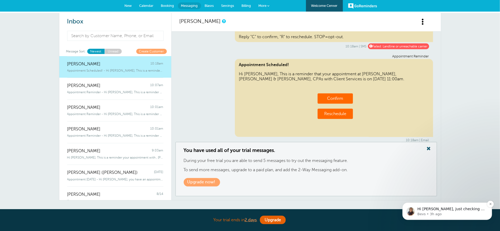
click at [432, 211] on p "Hi [PERSON_NAME], just checking in—did the previous message answer your questio…" at bounding box center [451, 208] width 68 height 5
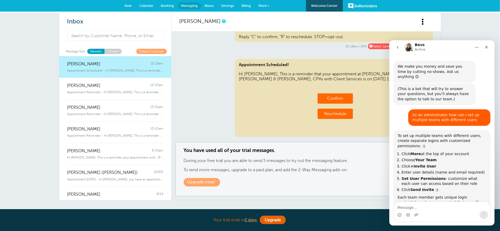
scroll to position [6, 0]
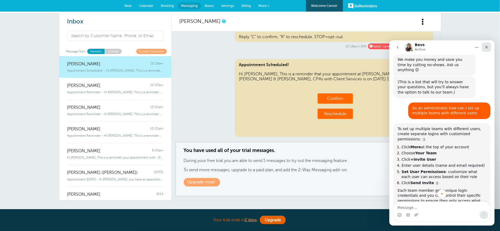
click at [486, 47] on icon "Close" at bounding box center [486, 47] width 3 height 3
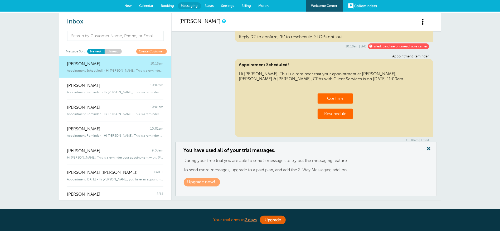
scroll to position [1499, 0]
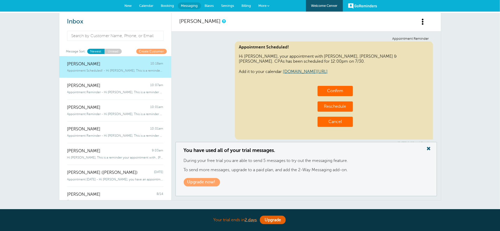
scroll to position [319, 0]
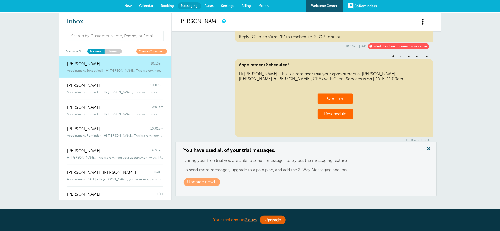
click at [130, 7] on span "New" at bounding box center [128, 6] width 7 height 4
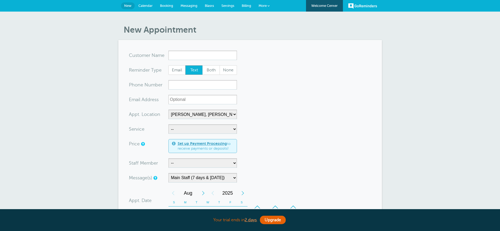
select select "24510"
select select "159548"
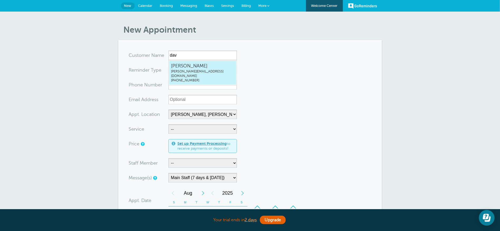
click at [188, 65] on span "[PERSON_NAME]" at bounding box center [202, 66] width 63 height 7
type input "DavidCopperfieldbruce@grifco.com5093214567"
type input "[PERSON_NAME]"
radio input "true"
type input "(509) 321-4567"
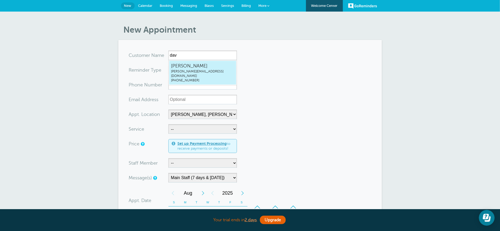
type input "bruce@grifco.com"
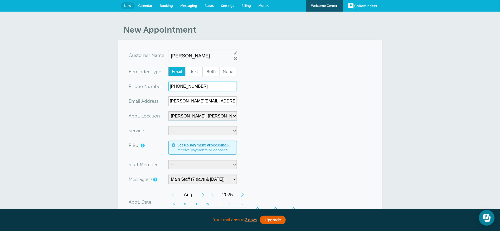
click at [205, 86] on input "(509) 321-4567" at bounding box center [202, 86] width 69 height 9
drag, startPoint x: 182, startPoint y: 86, endPoint x: 223, endPoint y: 86, distance: 40.8
click at [223, 86] on input "(509) 321-4567" at bounding box center [202, 86] width 69 height 9
type input "(509) 9608554"
click at [179, 131] on select "-- Business Valuation Planning Financial Planning General Meeting Investment Ad…" at bounding box center [202, 130] width 69 height 9
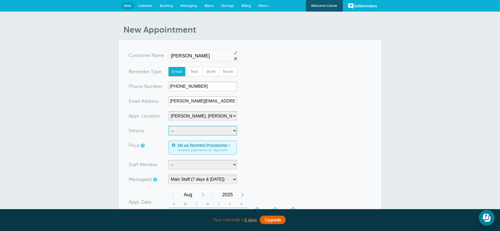
select select "27838"
click at [168, 126] on select "-- Business Valuation Planning Financial Planning General Meeting Investment Ad…" at bounding box center [202, 130] width 69 height 9
click at [181, 165] on select "-- Bruce Felt Client Services Deanna Dreher Kelly Klossner Libby Reiner Logan D…" at bounding box center [202, 164] width 69 height 9
select select "21431"
click at [168, 160] on select "-- Bruce Felt Client Services Deanna Dreher Kelly Klossner Libby Reiner Logan D…" at bounding box center [202, 164] width 69 height 9
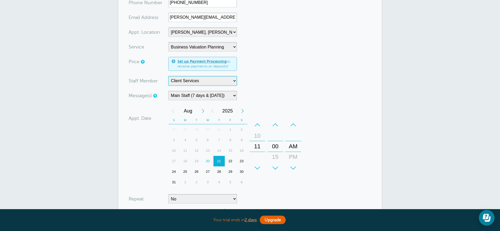
scroll to position [198, 0]
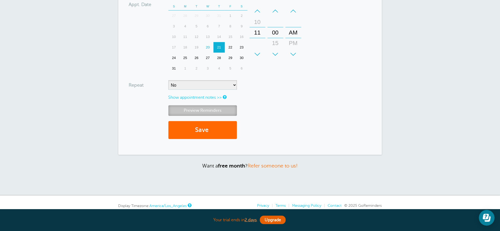
click at [198, 109] on link "Preview Reminders" at bounding box center [202, 110] width 69 height 10
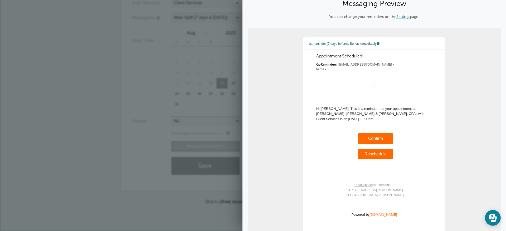
scroll to position [119, 0]
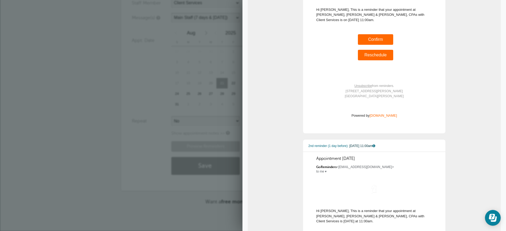
click at [196, 203] on p "Want a free month ? Refer someone to us!" at bounding box center [252, 202] width 263 height 6
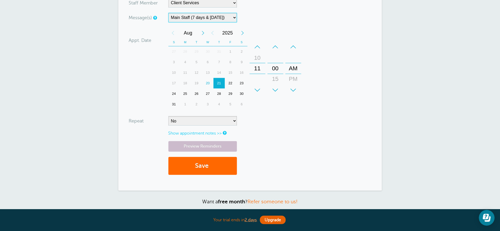
click at [197, 17] on select "Cheney Reminders (7 days-Tomorrow) Main Generic (7 days -Tomorrow) Main Staff (…" at bounding box center [202, 17] width 69 height 9
select select "159509"
click at [168, 13] on select "[PERSON_NAME] Reminders (7 days-[DATE]) Main Generic (7 days -[DATE]) Main Staf…" at bounding box center [202, 17] width 69 height 9
click at [208, 144] on link "Preview Reminders" at bounding box center [202, 146] width 69 height 10
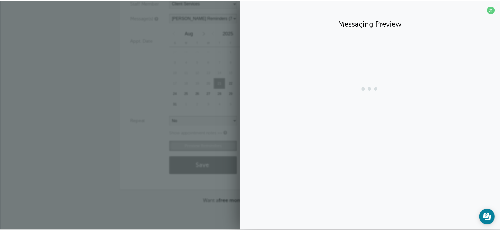
scroll to position [0, 0]
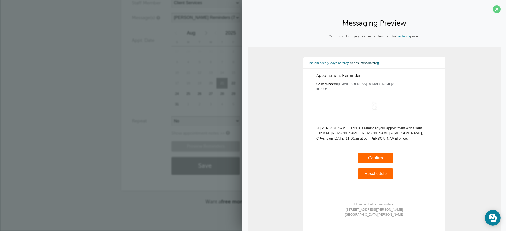
click at [134, 191] on div "New Appointment You are creating a new customer. To use an existing customer se…" at bounding box center [252, 34] width 263 height 342
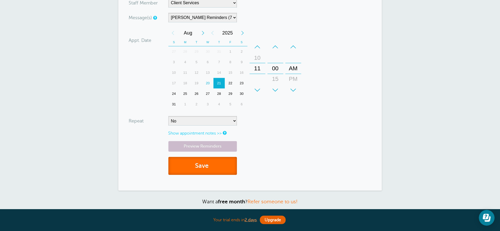
click at [204, 166] on button "Save" at bounding box center [202, 166] width 69 height 18
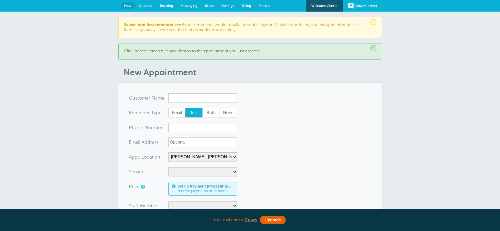
select select "24510"
click at [188, 7] on span "Messaging" at bounding box center [188, 6] width 17 height 4
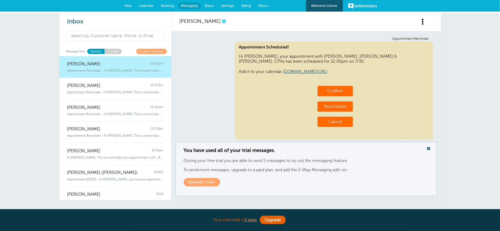
scroll to position [412, 0]
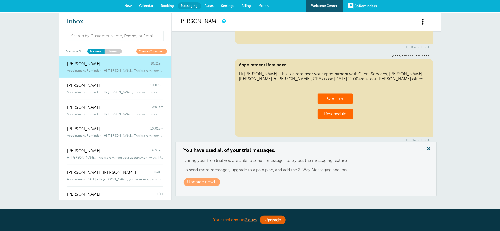
click at [128, 5] on span "New" at bounding box center [128, 6] width 7 height 4
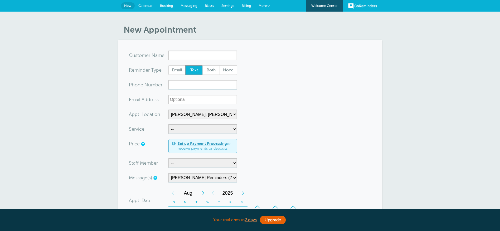
select select "24510"
click at [178, 53] on input "x-no-autofill" at bounding box center [202, 55] width 69 height 9
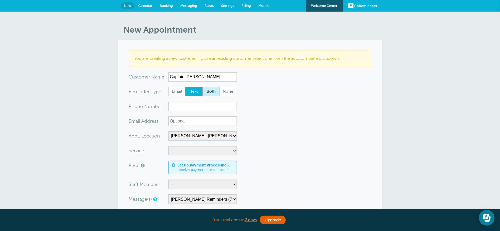
type input "Captain Crunch"
click at [210, 92] on span "Both" at bounding box center [211, 91] width 17 height 9
click at [202, 87] on input "Both" at bounding box center [202, 87] width 0 height 0
radio input "true"
click at [190, 108] on input "xxx-no-autofill" at bounding box center [202, 106] width 69 height 9
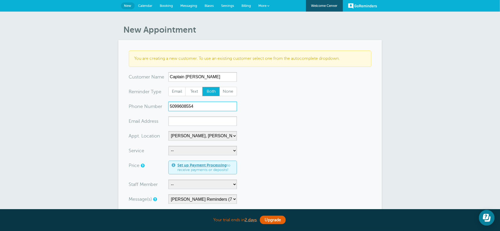
type input "5099608554"
click at [186, 120] on input "xx-no-autofill" at bounding box center [202, 120] width 69 height 9
type input "bruce@grifco.com"
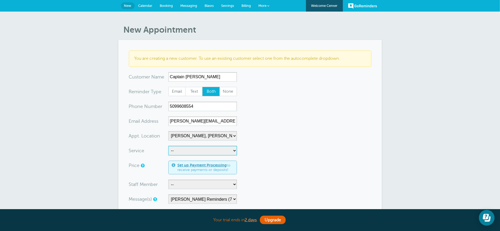
click at [192, 149] on select "-- Business Valuation Planning Financial Planning General Meeting Investment Ad…" at bounding box center [202, 150] width 69 height 9
select select "27839"
click at [168, 146] on select "-- Business Valuation Planning Financial Planning General Meeting Investment Ad…" at bounding box center [202, 150] width 69 height 9
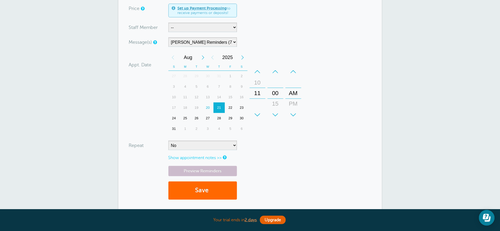
scroll to position [158, 0]
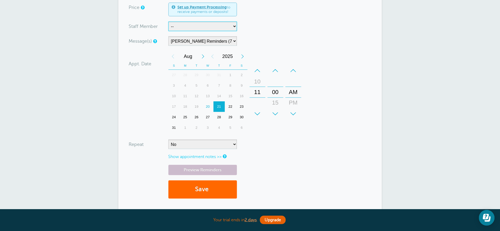
click at [192, 25] on select "-- Bruce Felt Client Services Deanna Dreher Kelly Klossner Libby Reiner Logan D…" at bounding box center [202, 26] width 69 height 9
select select "21431"
click at [168, 22] on select "-- Bruce Felt Client Services Deanna Dreher Kelly Klossner Libby Reiner Logan D…" at bounding box center [202, 26] width 69 height 9
click at [202, 188] on button "Save" at bounding box center [202, 189] width 69 height 18
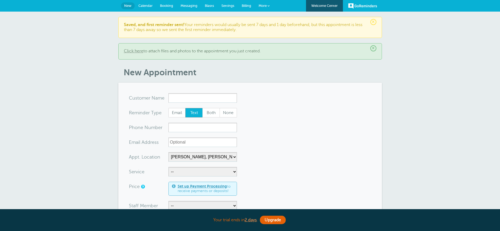
select select "24510"
click at [190, 4] on span "Messaging" at bounding box center [188, 6] width 17 height 4
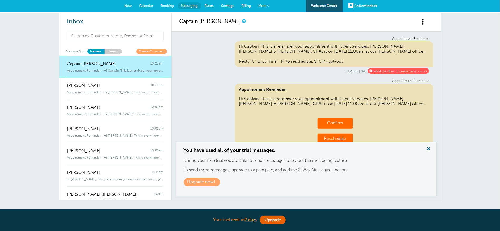
scroll to position [30, 0]
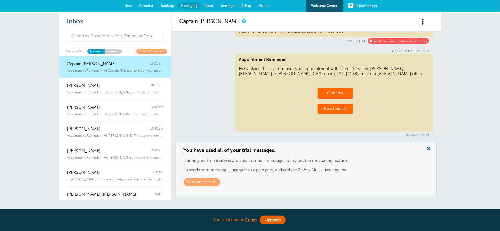
click at [331, 108] on link "Reschedule" at bounding box center [335, 108] width 22 height 5
click at [225, 4] on span "Settings" at bounding box center [227, 6] width 13 height 4
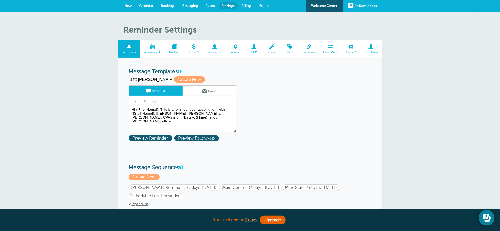
click at [226, 4] on span "Settings" at bounding box center [228, 6] width 13 height 4
click at [235, 47] on span at bounding box center [236, 46] width 20 height 5
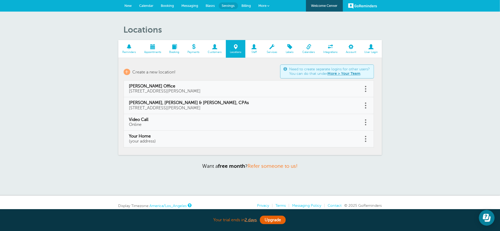
click at [365, 138] on link at bounding box center [365, 139] width 5 height 8
click at [364, 125] on link "Edit" at bounding box center [360, 126] width 16 height 10
type input "Your Home"
type input "(your address)"
checkbox input "true"
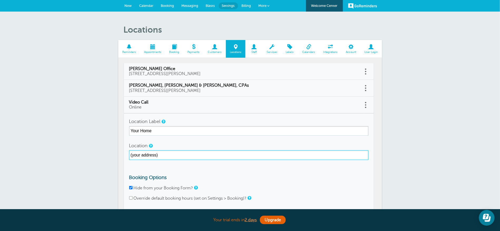
click at [161, 154] on input "(your address)" at bounding box center [248, 154] width 239 height 9
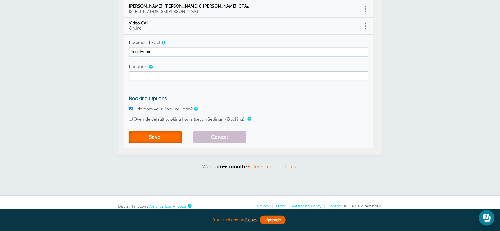
click at [161, 136] on button "Save" at bounding box center [155, 137] width 53 height 12
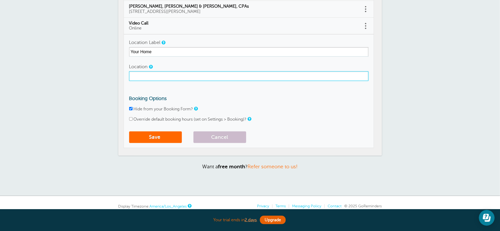
click at [151, 74] on input "Location" at bounding box center [248, 75] width 239 height 9
type input "(your home)"
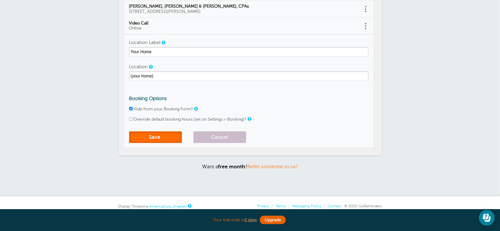
click at [159, 136] on button "Save" at bounding box center [155, 137] width 53 height 12
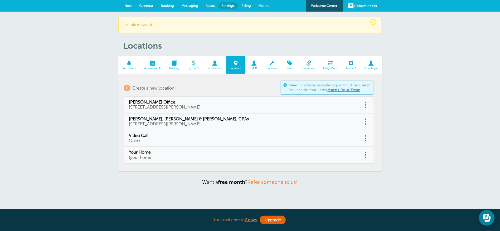
click at [179, 140] on link "Video Call Online" at bounding box center [243, 138] width 229 height 10
type input "Video Call"
type input "Online"
checkbox input "true"
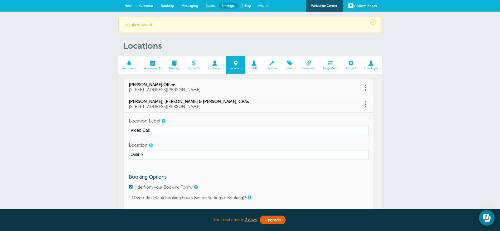
click at [99, 133] on div "× Location saved! Locations Reminders Appointments Booking Payments Customers L…" at bounding box center [250, 152] width 500 height 280
click at [108, 148] on div "× Location saved! Locations Reminders Appointments Booking Payments Customers L…" at bounding box center [250, 152] width 500 height 280
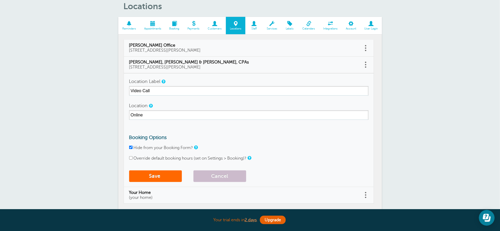
click at [79, 172] on div "× Location saved! Locations Reminders Appointments Booking Payments Customers L…" at bounding box center [250, 112] width 500 height 280
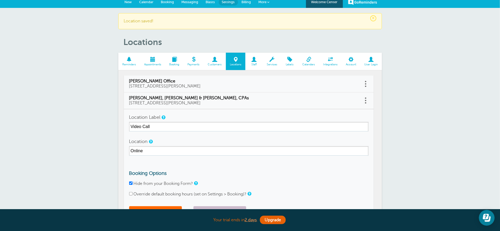
scroll to position [0, 0]
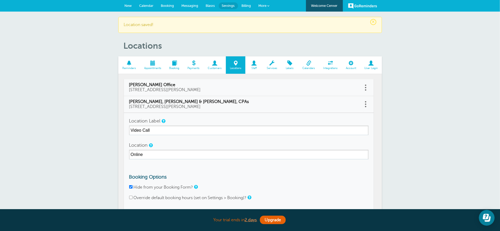
click at [129, 4] on span "New" at bounding box center [128, 6] width 7 height 4
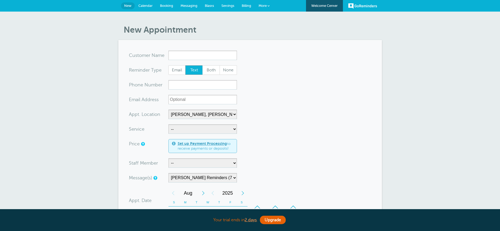
select select "24510"
click at [145, 4] on span "Calendar" at bounding box center [145, 6] width 14 height 4
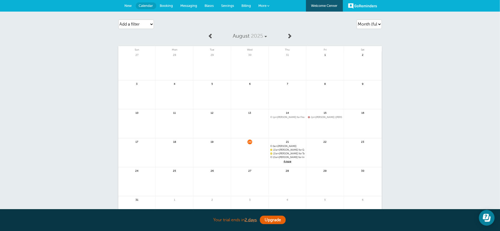
click at [276, 140] on div "21 8am [PERSON_NAME]" at bounding box center [288, 152] width 38 height 29
click at [277, 141] on div "21 8am [PERSON_NAME]" at bounding box center [288, 152] width 38 height 29
click at [287, 162] on span "4 more" at bounding box center [287, 161] width 34 height 4
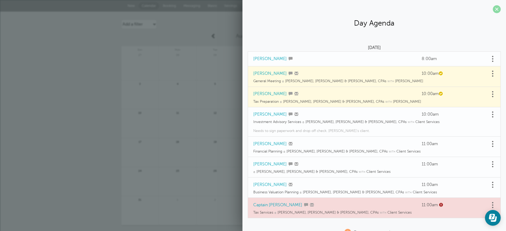
click at [493, 8] on span at bounding box center [497, 9] width 8 height 8
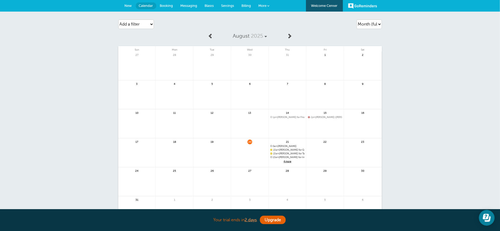
click at [288, 162] on span "4 more" at bounding box center [287, 161] width 34 height 4
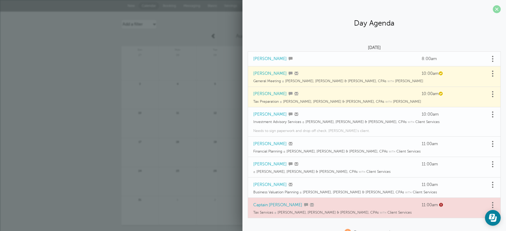
click at [493, 8] on span at bounding box center [497, 9] width 8 height 8
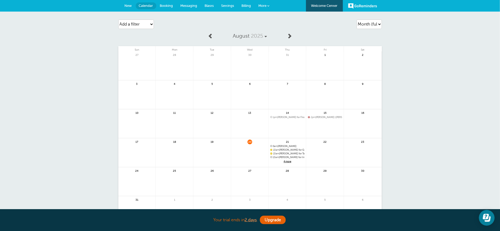
click at [287, 161] on span "4 more" at bounding box center [287, 161] width 34 height 4
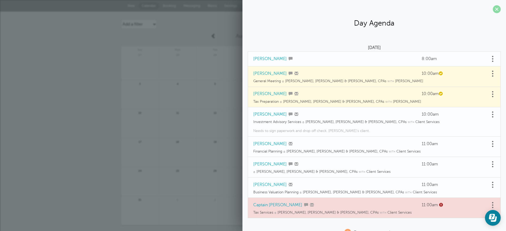
click at [493, 7] on span at bounding box center [497, 9] width 8 height 8
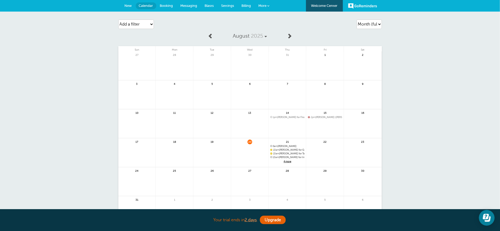
click at [70, 60] on div "Agenda Day Week Month (full view) Month (condensed) Add a filter Customer Searc…" at bounding box center [250, 139] width 500 height 254
click at [130, 4] on span "New" at bounding box center [128, 6] width 7 height 4
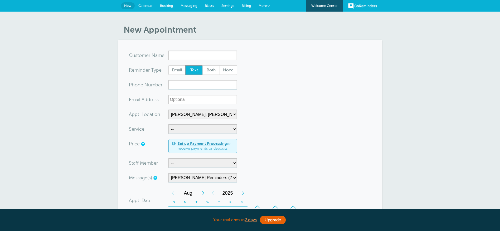
select select "24510"
click at [182, 87] on input "xxx-no-autofill" at bounding box center [202, 84] width 69 height 9
click at [180, 85] on input "xxx-no-autofill" at bounding box center [202, 84] width 69 height 9
click at [200, 126] on select "-- Business Valuation Planning Financial Planning General Meeting Investment Ad…" at bounding box center [202, 128] width 69 height 9
click at [120, 104] on section "You are creating a new customer. To use an existing customer select one from th…" at bounding box center [249, 195] width 263 height 311
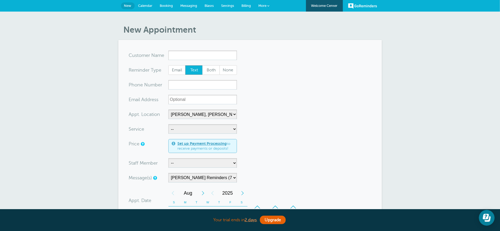
scroll to position [79, 0]
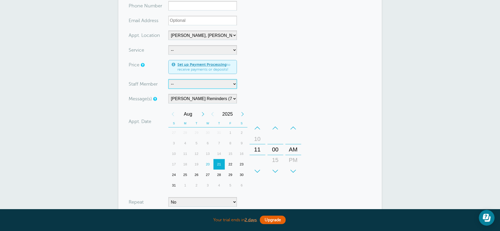
click at [191, 84] on select "-- [PERSON_NAME] Client Services [PERSON_NAME] [PERSON_NAME] [PERSON_NAME] [PER…" at bounding box center [202, 83] width 69 height 9
click at [92, 105] on div "New Appointment You are creating a new customer. To use an existing customer se…" at bounding box center [250, 123] width 500 height 380
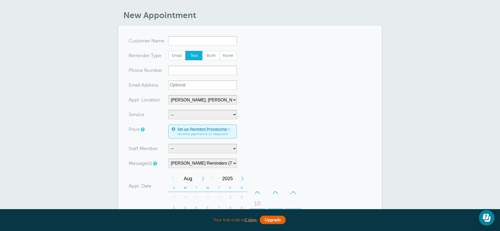
scroll to position [0, 0]
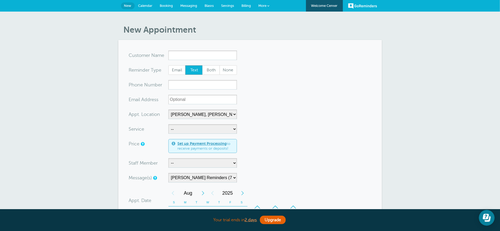
click at [182, 51] on section "You are creating a new customer. To use an existing customer select one from th…" at bounding box center [249, 195] width 263 height 311
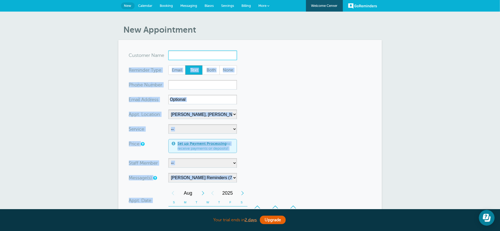
click at [178, 54] on input "x-no-autofill" at bounding box center [202, 55] width 69 height 9
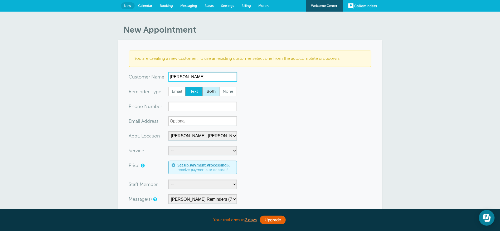
type input "[PERSON_NAME]"
click at [208, 90] on span "Both" at bounding box center [211, 91] width 17 height 9
click at [192, 107] on input "xxx-no-autofill" at bounding box center [202, 106] width 69 height 9
type input "5099608554"
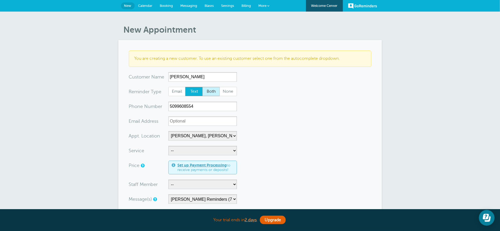
click at [214, 90] on span "Both" at bounding box center [211, 91] width 17 height 9
click at [202, 87] on input "Both" at bounding box center [202, 87] width 0 height 0
radio input "true"
click at [197, 120] on input "xx-no-autofill" at bounding box center [202, 120] width 69 height 9
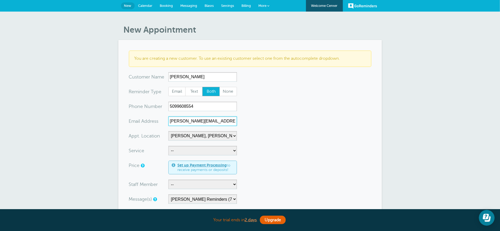
type input "bruce@grifco.com"
click at [190, 148] on select "-- Business Valuation Planning Financial Planning General Meeting Investment Ad…" at bounding box center [202, 150] width 69 height 9
select select "27995"
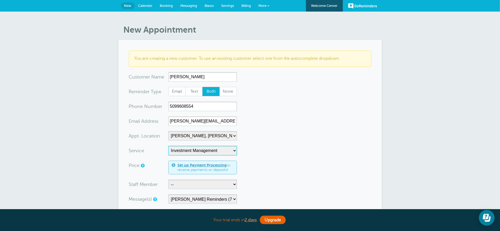
click at [168, 146] on select "-- Business Valuation Planning Financial Planning General Meeting Investment Ad…" at bounding box center [202, 150] width 69 height 9
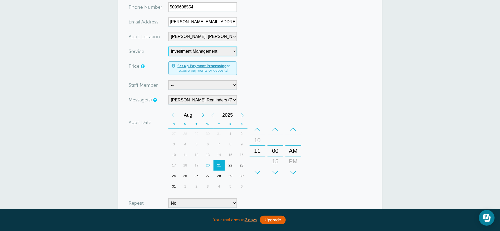
scroll to position [79, 0]
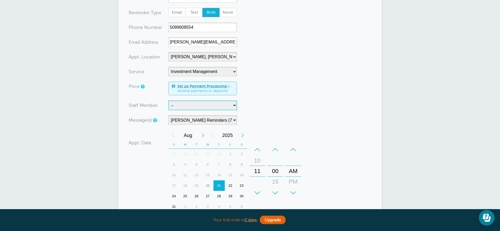
click at [191, 104] on select "-- Bruce Felt Client Services Deanna Dreher Kelly Klossner Libby Reiner Logan D…" at bounding box center [202, 105] width 69 height 9
select select "21431"
click at [168, 101] on select "-- Bruce Felt Client Services Deanna Dreher Kelly Klossner Libby Reiner Logan D…" at bounding box center [202, 105] width 69 height 9
click at [191, 121] on select "Cheney Reminders (7 days-Tomorrow) Main Generic (7 days -Tomorrow) Main Staff (…" at bounding box center [202, 119] width 69 height 9
select select "159548"
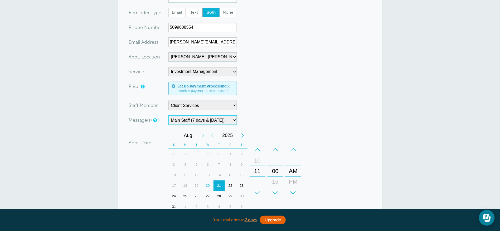
click at [168, 115] on select "Cheney Reminders (7 days-Tomorrow) Main Generic (7 days -Tomorrow) Main Staff (…" at bounding box center [202, 119] width 69 height 9
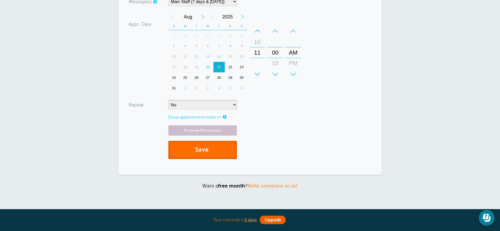
click at [199, 148] on button "Save" at bounding box center [202, 150] width 69 height 18
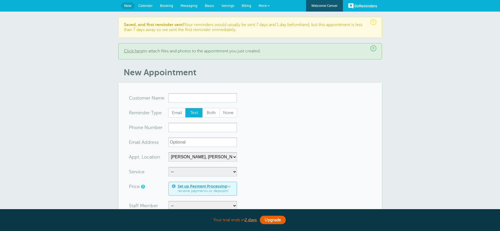
select select "24510"
select select "159548"
click at [188, 5] on span "Messaging" at bounding box center [188, 6] width 17 height 4
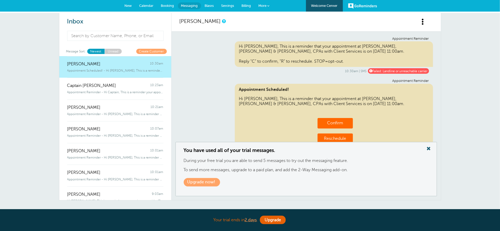
scroll to position [30, 0]
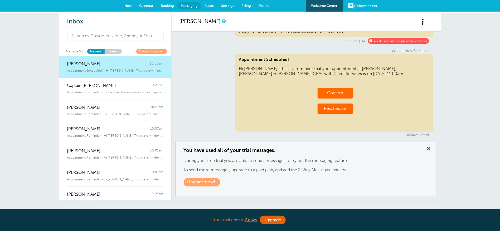
click at [129, 62] on div "[PERSON_NAME] 10:30am" at bounding box center [115, 61] width 96 height 11
click at [333, 92] on link "Confirm" at bounding box center [335, 93] width 16 height 5
